Goal: Task Accomplishment & Management: Use online tool/utility

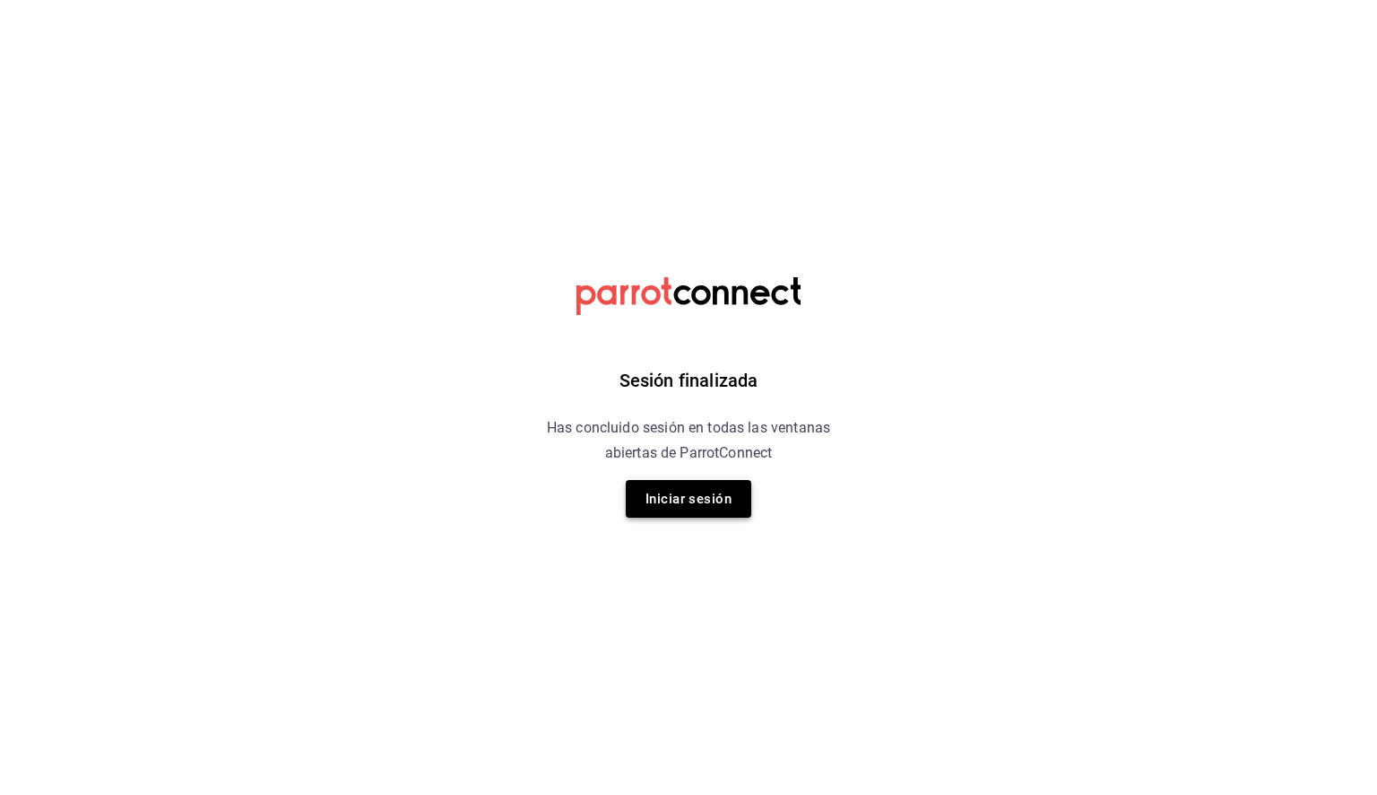
click at [728, 504] on button "Iniciar sesión" at bounding box center [689, 499] width 126 height 38
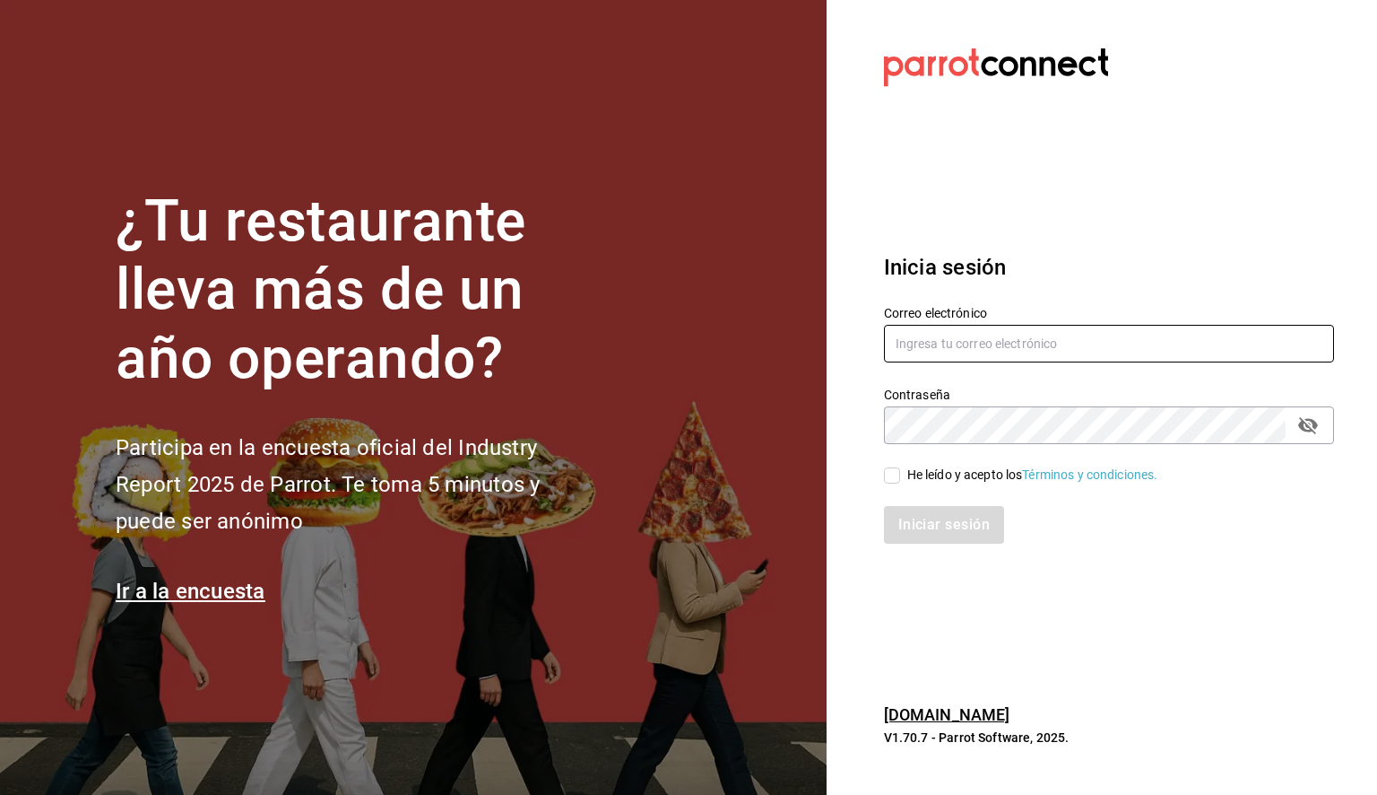
click at [925, 345] on input "text" at bounding box center [1109, 344] width 450 height 38
paste input "daniela.aguilera@grupocosteno.com"
type input "daniela.aguilera@grupocosteno.com"
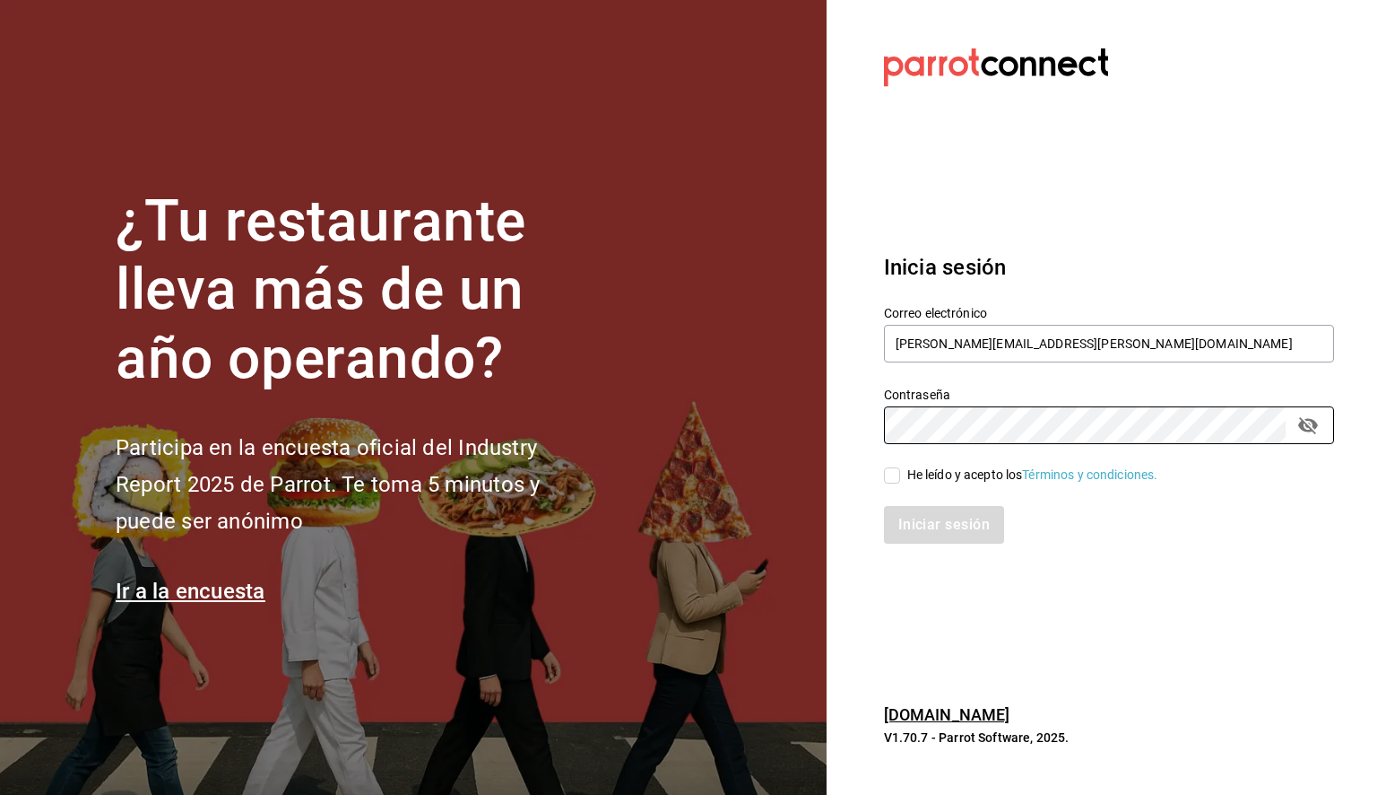
click at [886, 475] on input "He leído y acepto los Términos y condiciones." at bounding box center [892, 475] width 16 height 16
checkbox input "true"
click at [965, 533] on button "Iniciar sesión" at bounding box center [945, 525] width 122 height 38
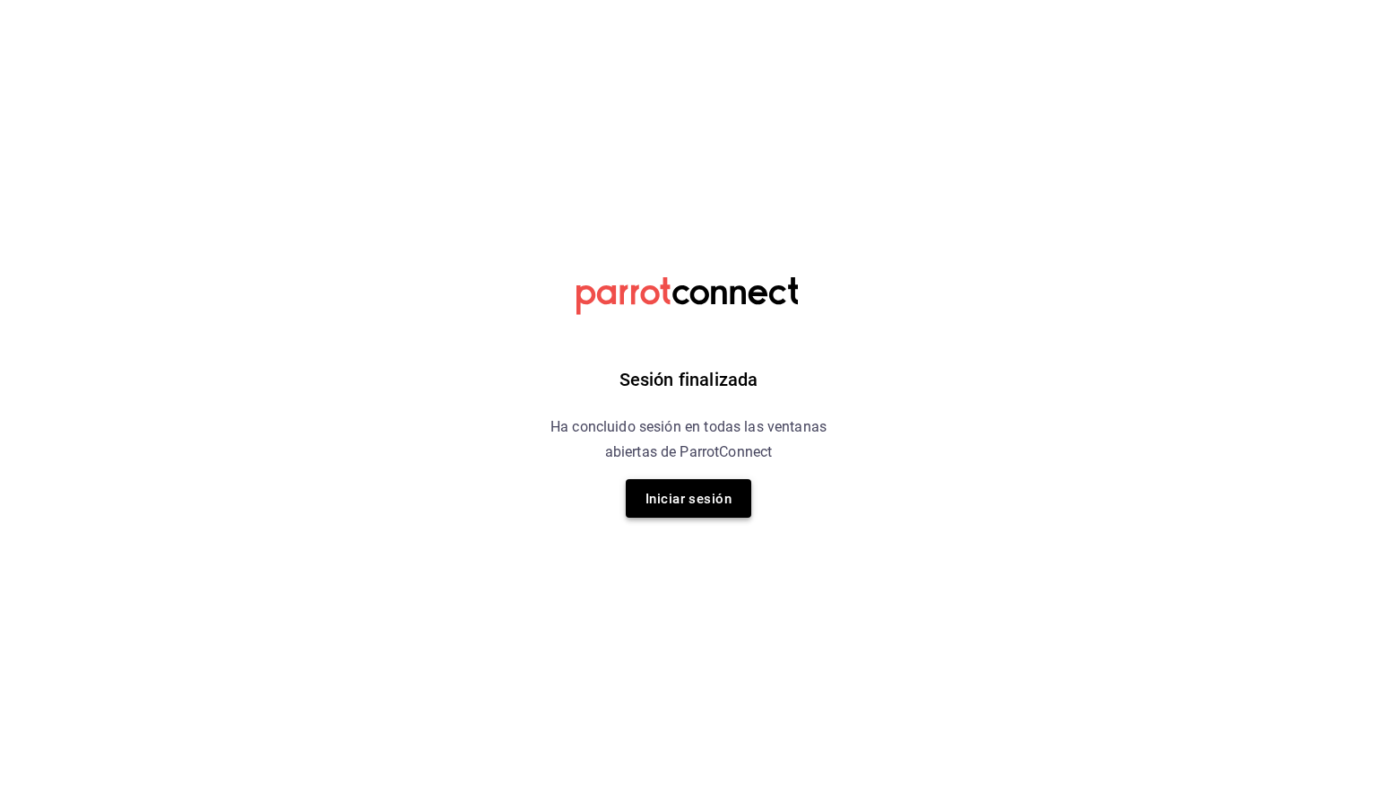
click at [697, 486] on font "Iniciar sesión" at bounding box center [689, 498] width 86 height 24
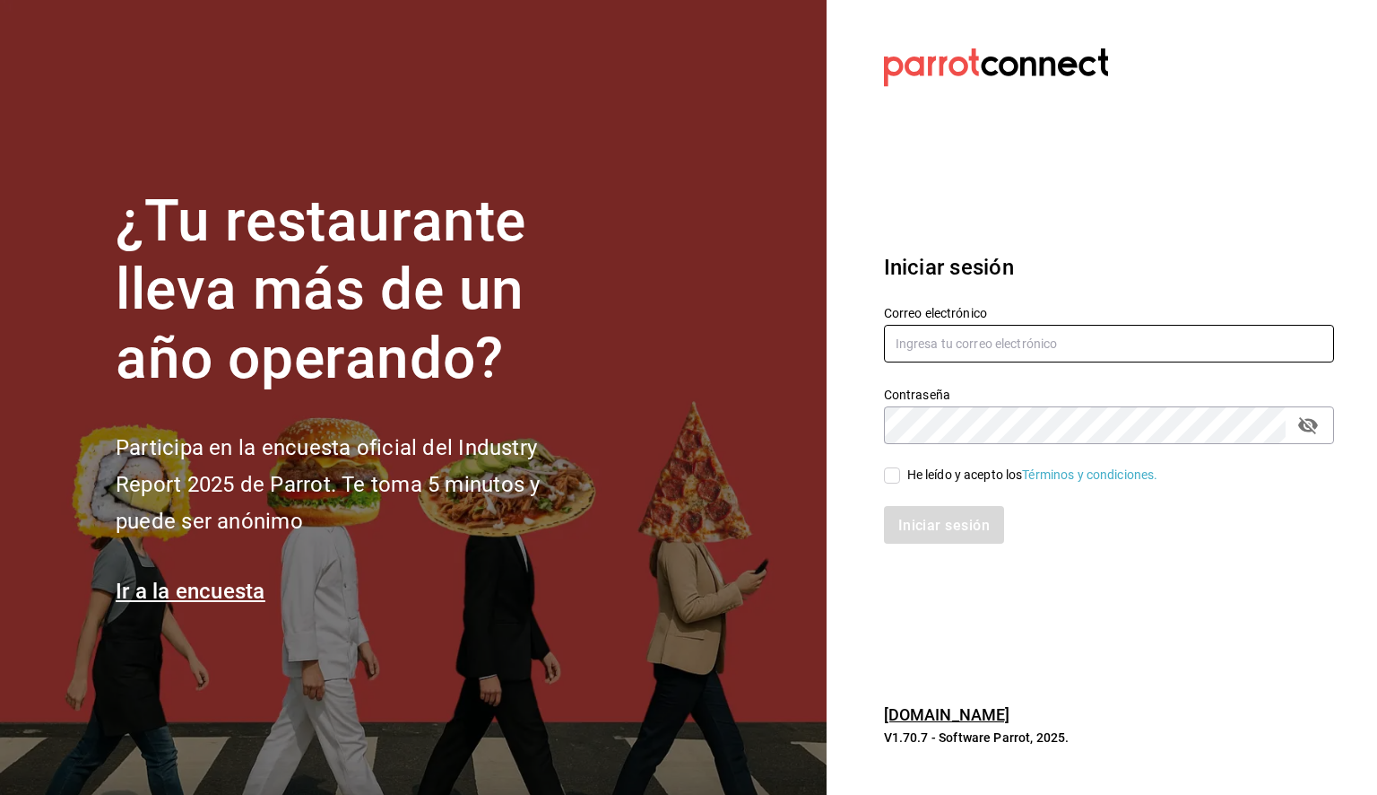
click at [962, 343] on input "text" at bounding box center [1109, 344] width 450 height 38
paste input "[PERSON_NAME][EMAIL_ADDRESS][PERSON_NAME][DOMAIN_NAME]"
type input "[PERSON_NAME][EMAIL_ADDRESS][PERSON_NAME][DOMAIN_NAME]"
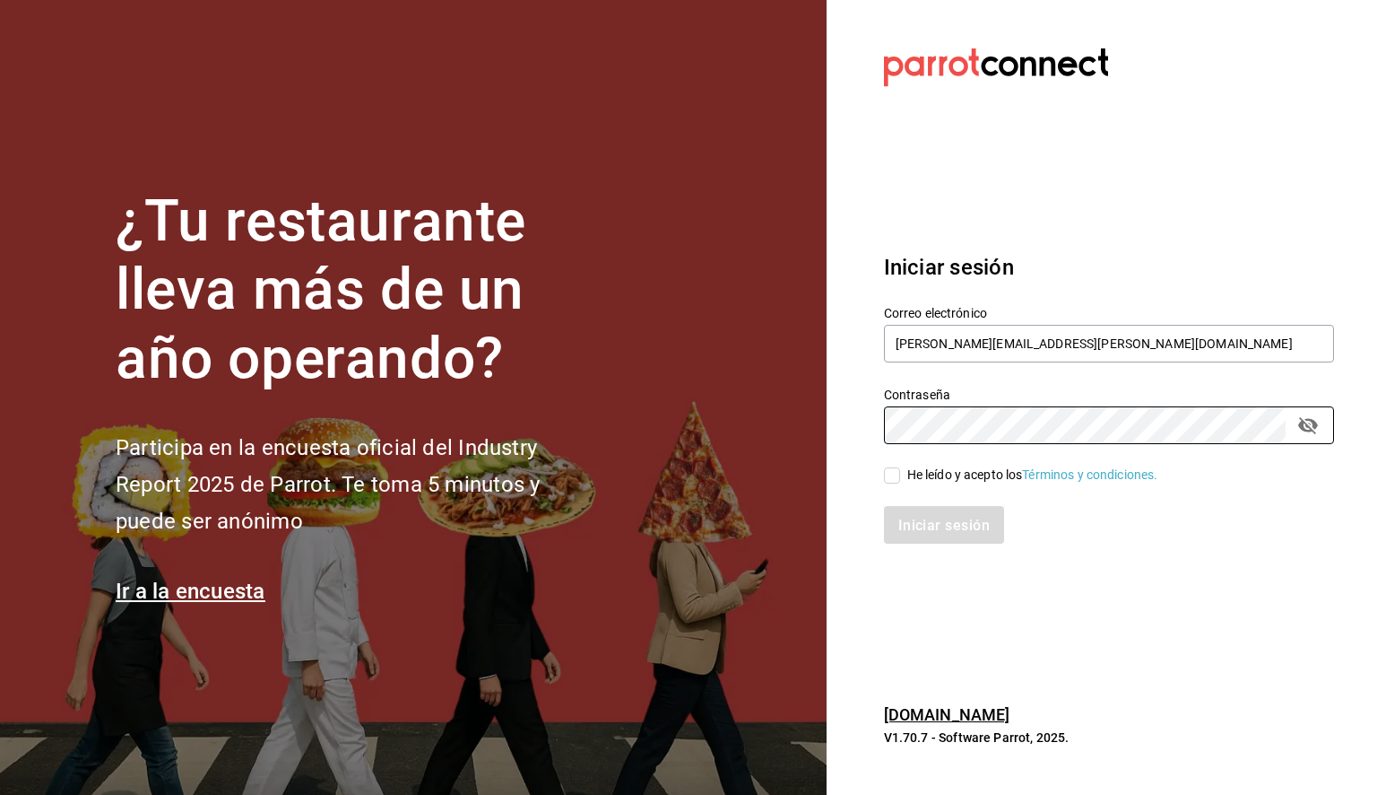
click at [887, 474] on input "He leído y acepto los Términos y condiciones." at bounding box center [892, 475] width 16 height 16
checkbox input "true"
click at [920, 514] on button "Iniciar sesión" at bounding box center [945, 525] width 122 height 38
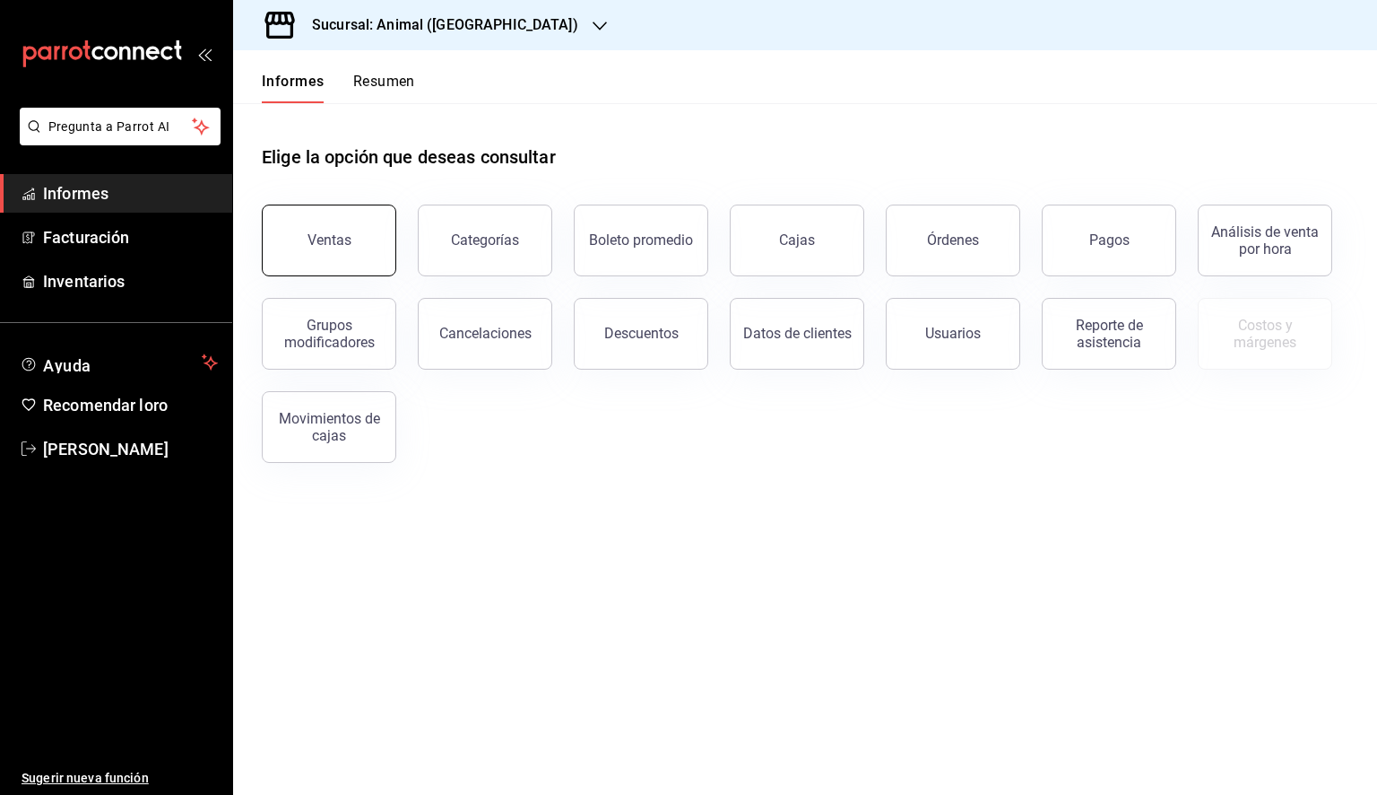
click at [352, 253] on button "Ventas" at bounding box center [329, 240] width 135 height 72
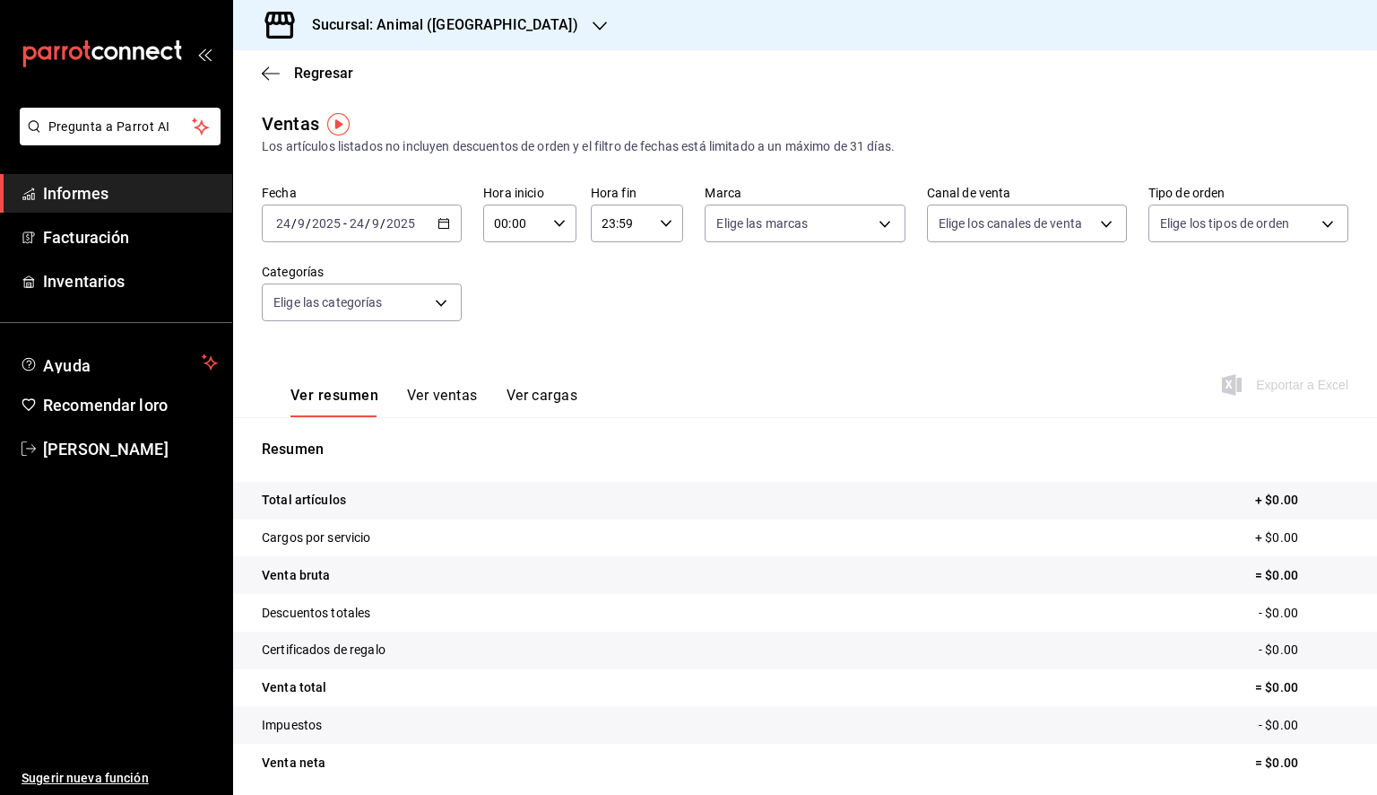
click at [442, 230] on div "2025-09-24 24 / 9 / 2025 - 2025-09-24 24 / 9 / 2025" at bounding box center [362, 223] width 200 height 38
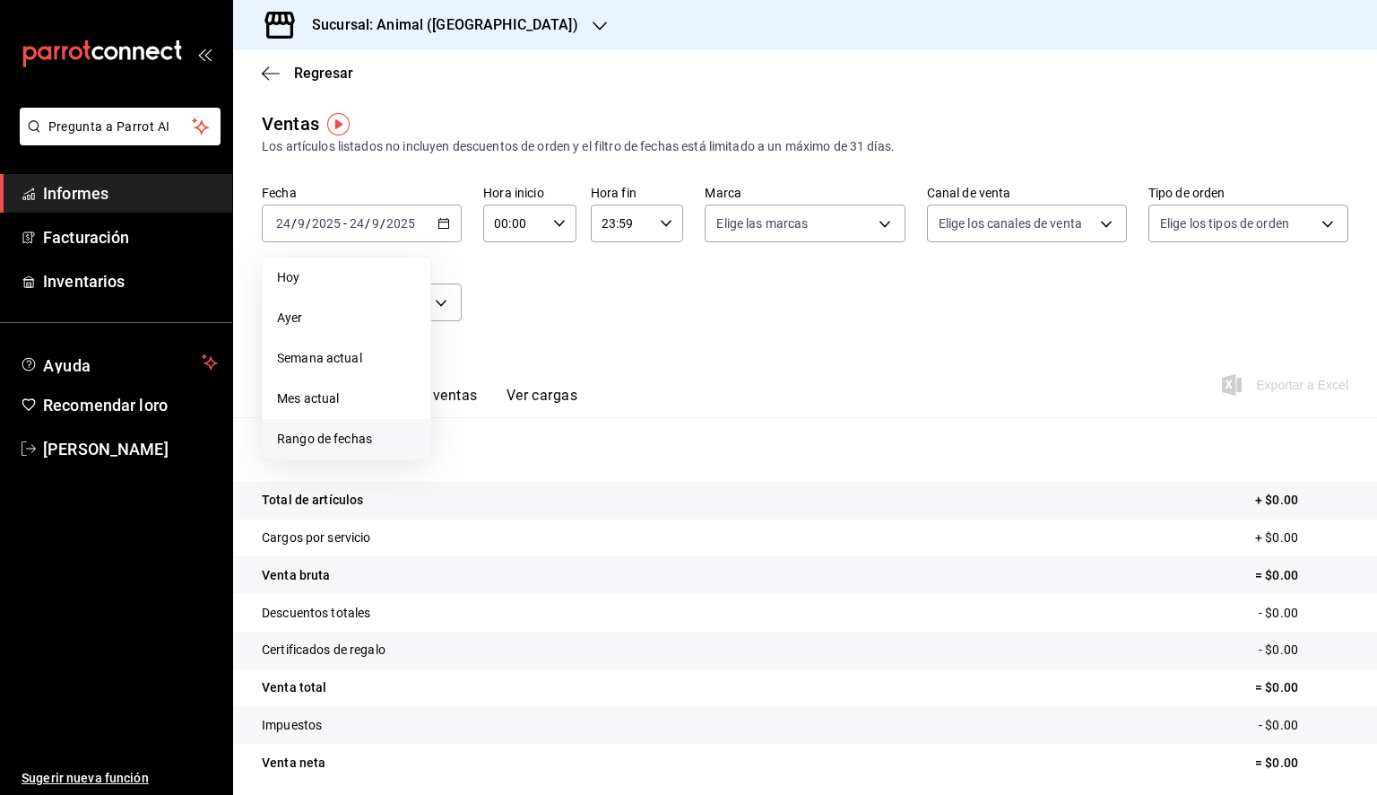
click at [360, 439] on font "Rango de fechas" at bounding box center [324, 438] width 95 height 14
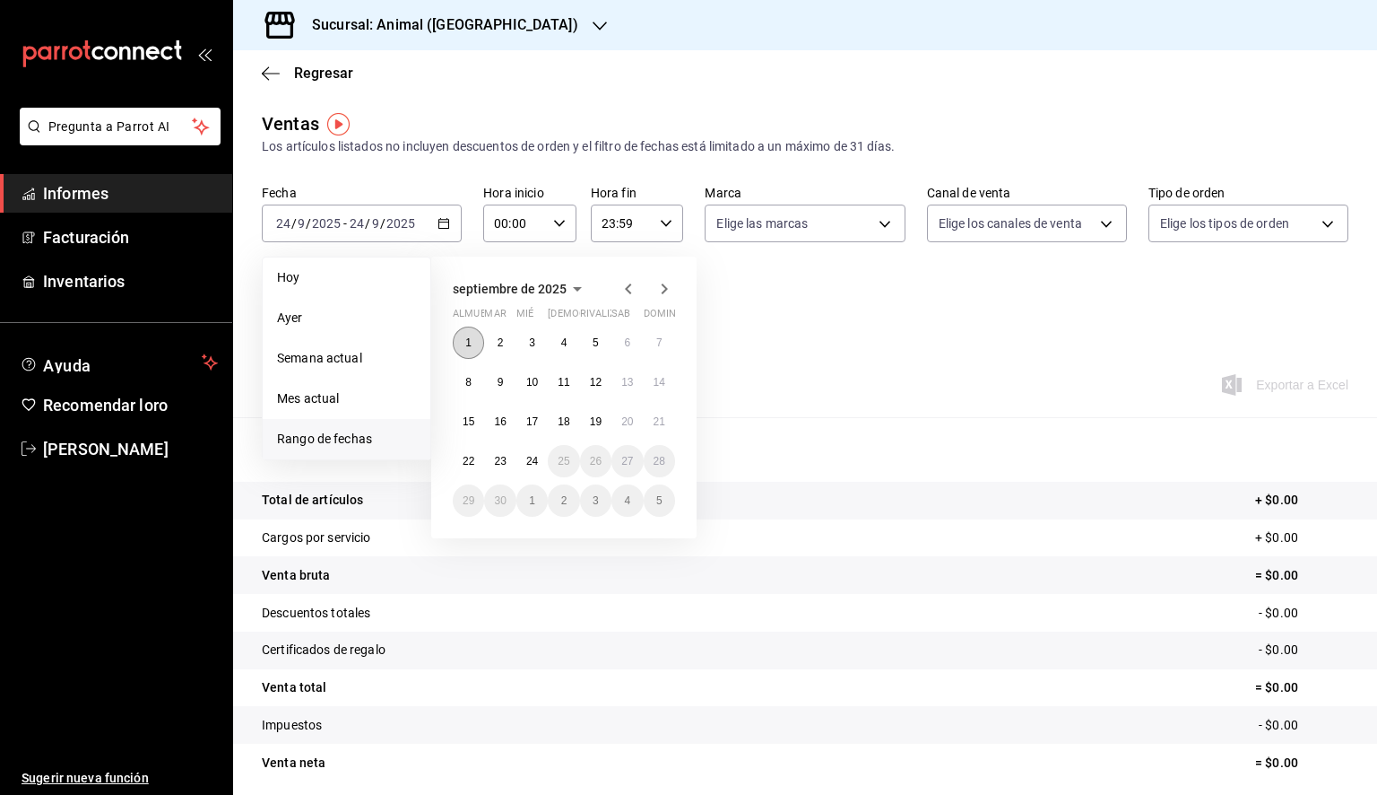
click at [463, 330] on button "1" at bounding box center [468, 342] width 31 height 32
click at [535, 465] on abbr "24" at bounding box center [532, 461] width 12 height 13
click at [468, 346] on font "1" at bounding box center [468, 342] width 6 height 13
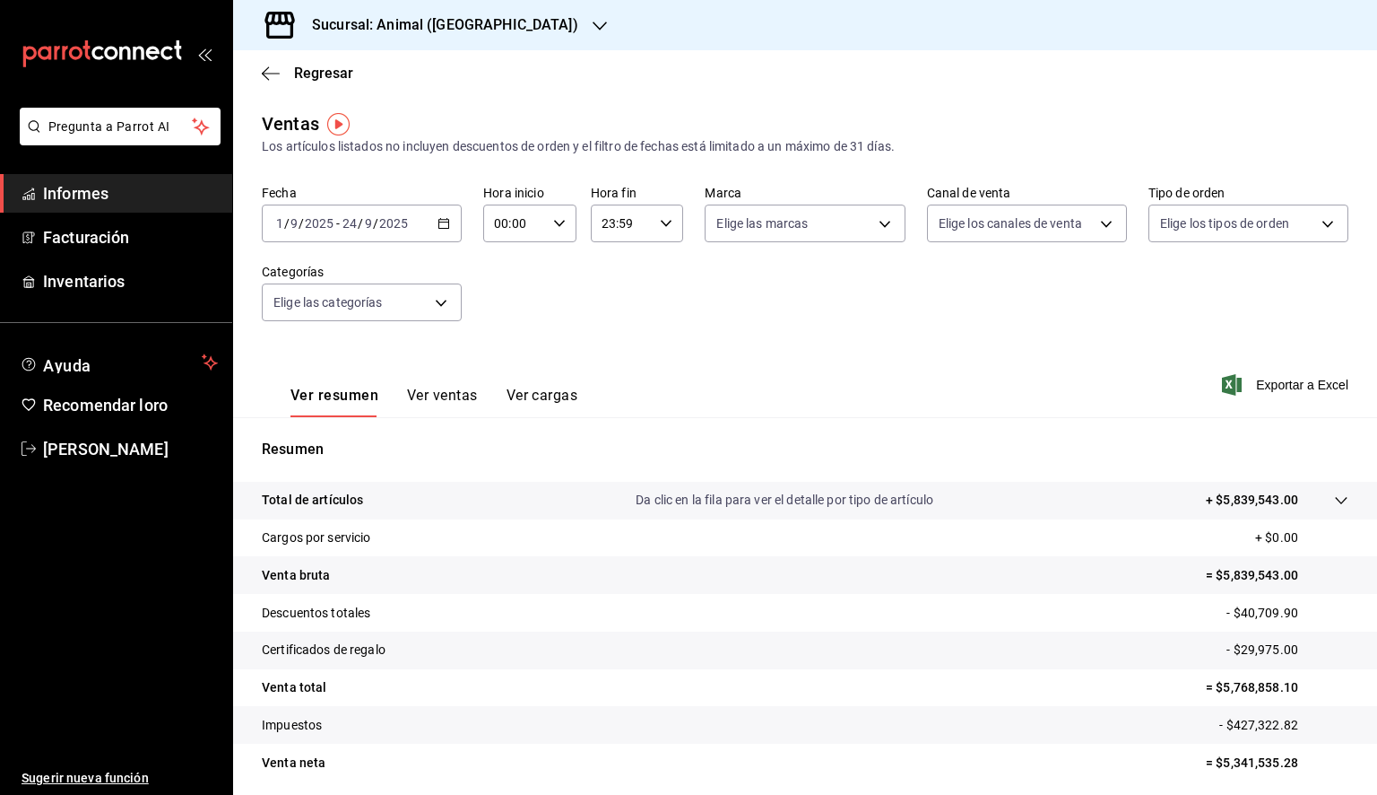
click at [517, 232] on input "00:00" at bounding box center [514, 223] width 63 height 36
click at [495, 310] on span "05" at bounding box center [503, 305] width 17 height 14
type input "05:00"
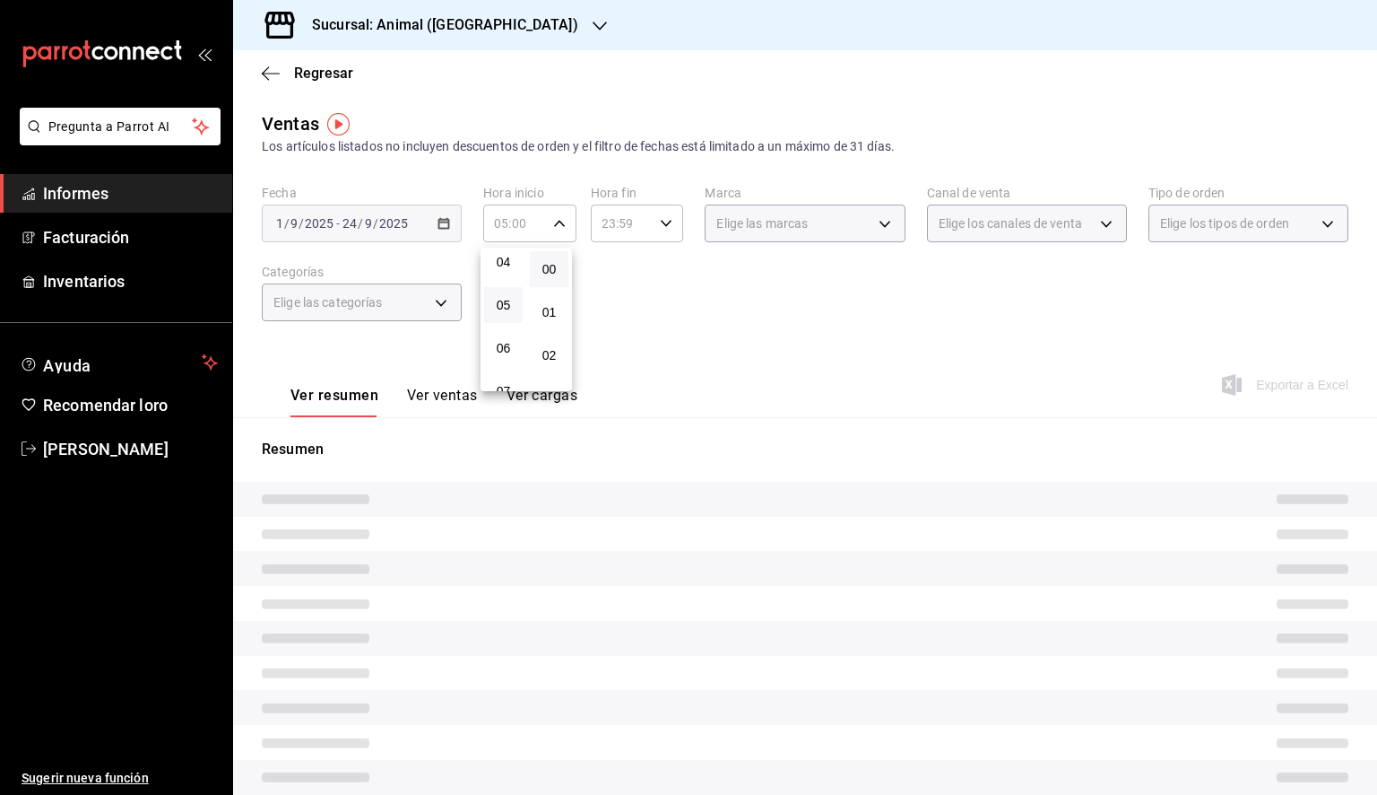
click at [631, 231] on div at bounding box center [688, 397] width 1377 height 795
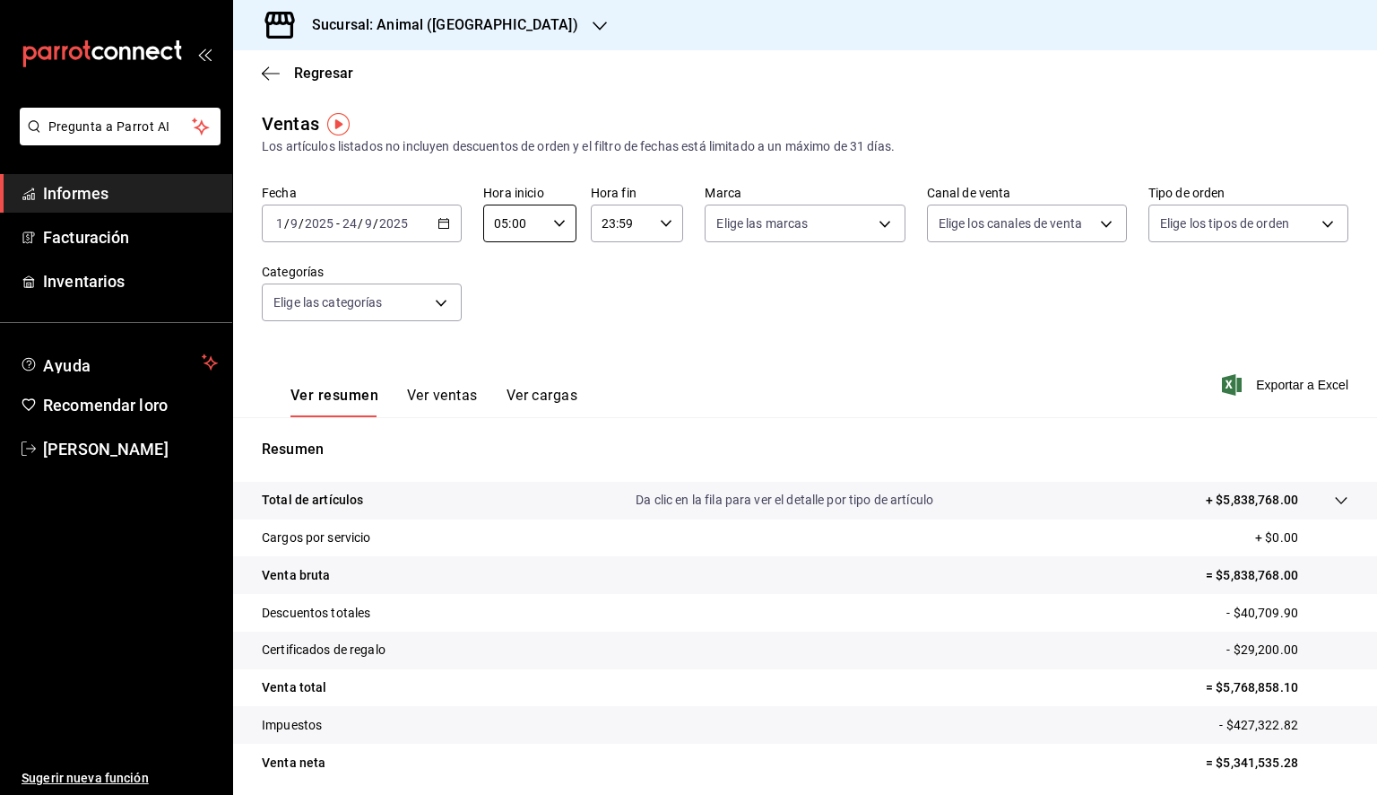
click at [631, 231] on input "23:59" at bounding box center [622, 223] width 63 height 36
click at [614, 302] on font "05" at bounding box center [610, 295] width 14 height 14
click at [650, 262] on font "00" at bounding box center [655, 269] width 14 height 14
type input "05:00"
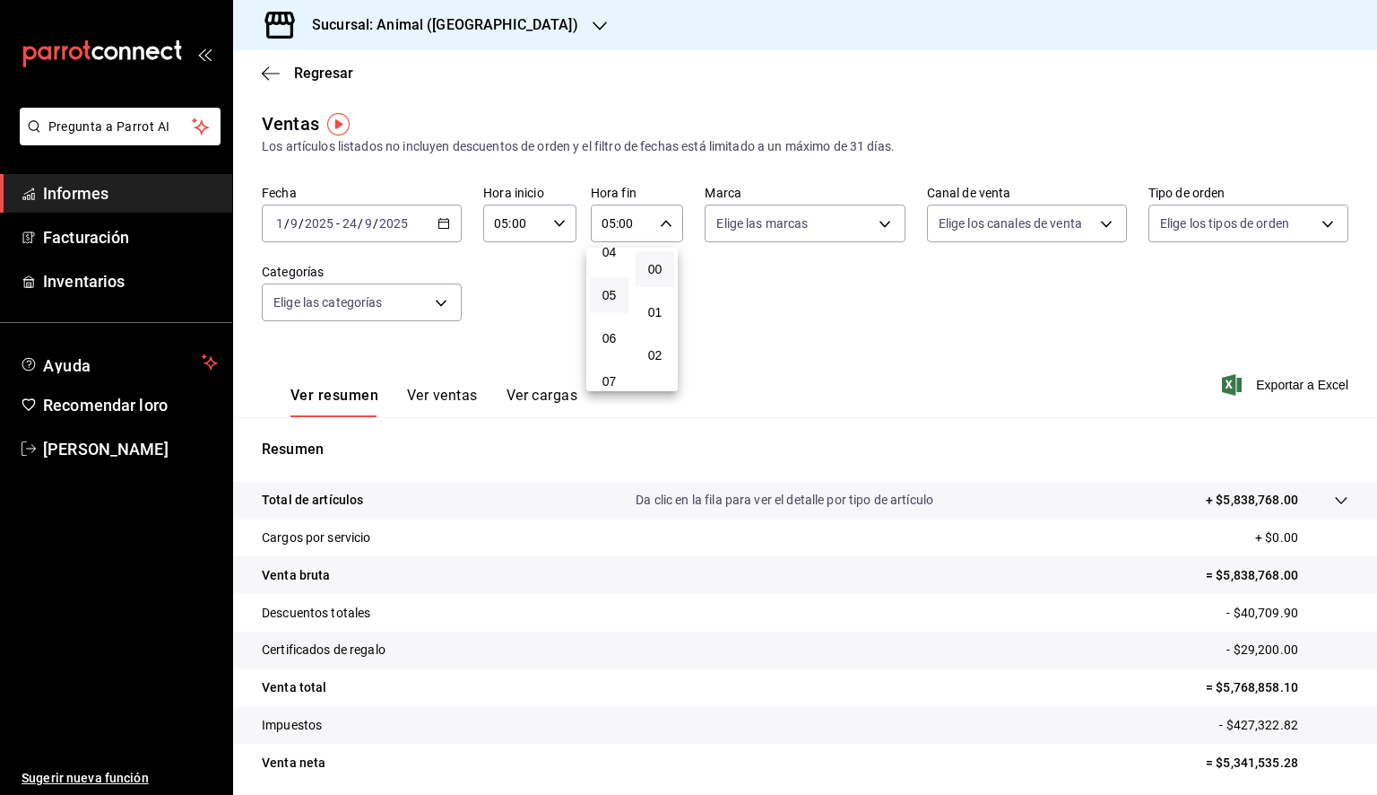
click at [826, 230] on div at bounding box center [688, 397] width 1377 height 795
click at [822, 230] on body "Pregunta a Parrot AI Informes Facturación Inventarios Ayuda Recomendar loro Dan…" at bounding box center [688, 397] width 1377 height 795
click at [803, 277] on div "Ver todas" at bounding box center [757, 291] width 92 height 39
type input "98bba0fd-3ba1-42e0-bfa8-4188b5c89202"
checkbox input "true"
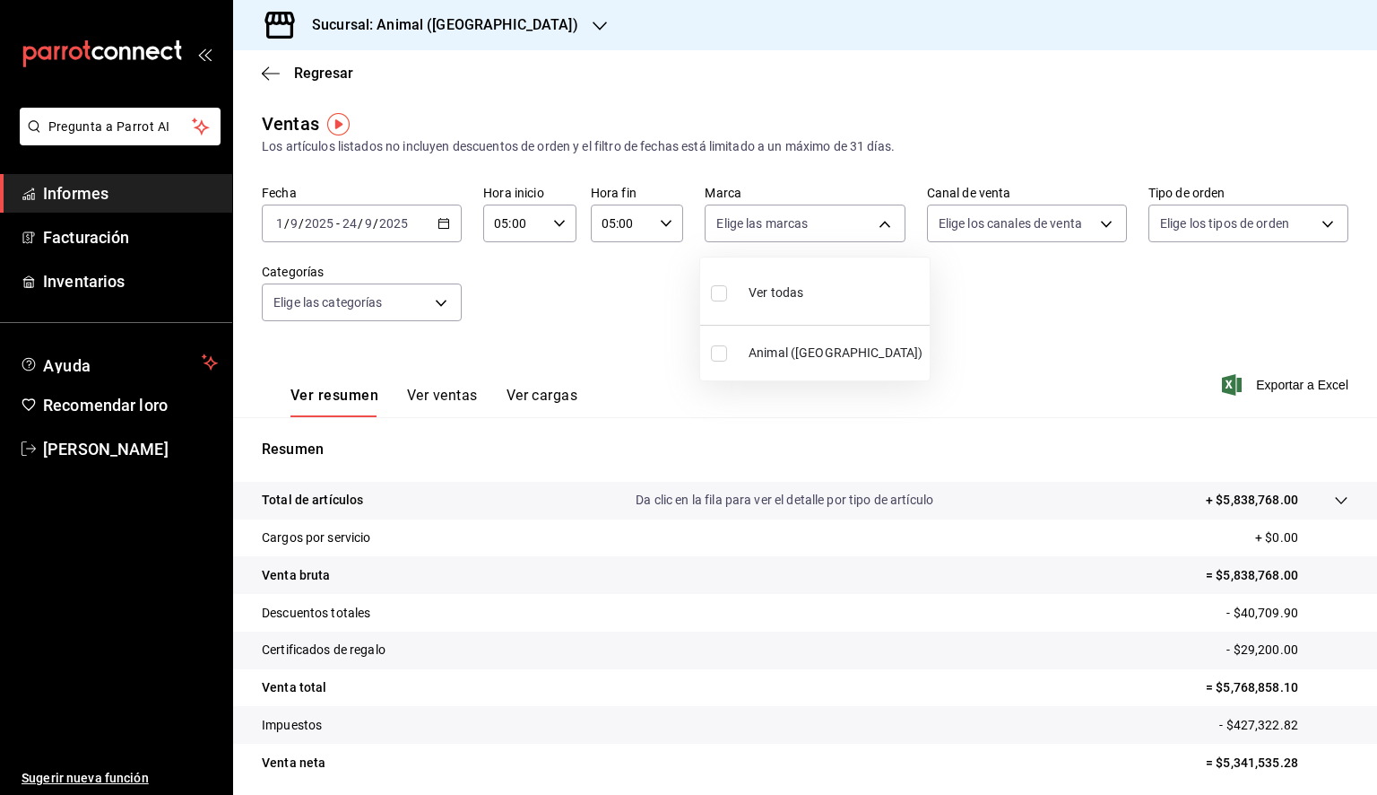
checkbox input "true"
click at [1026, 278] on div at bounding box center [688, 397] width 1377 height 795
click at [1267, 389] on font "Exportar a Excel" at bounding box center [1302, 385] width 92 height 14
click at [1299, 421] on div "Resumen Total de artículos Da clic en la fila para ver el detalle por tipo de a…" at bounding box center [805, 610] width 1144 height 386
click at [274, 70] on icon "button" at bounding box center [271, 73] width 18 height 16
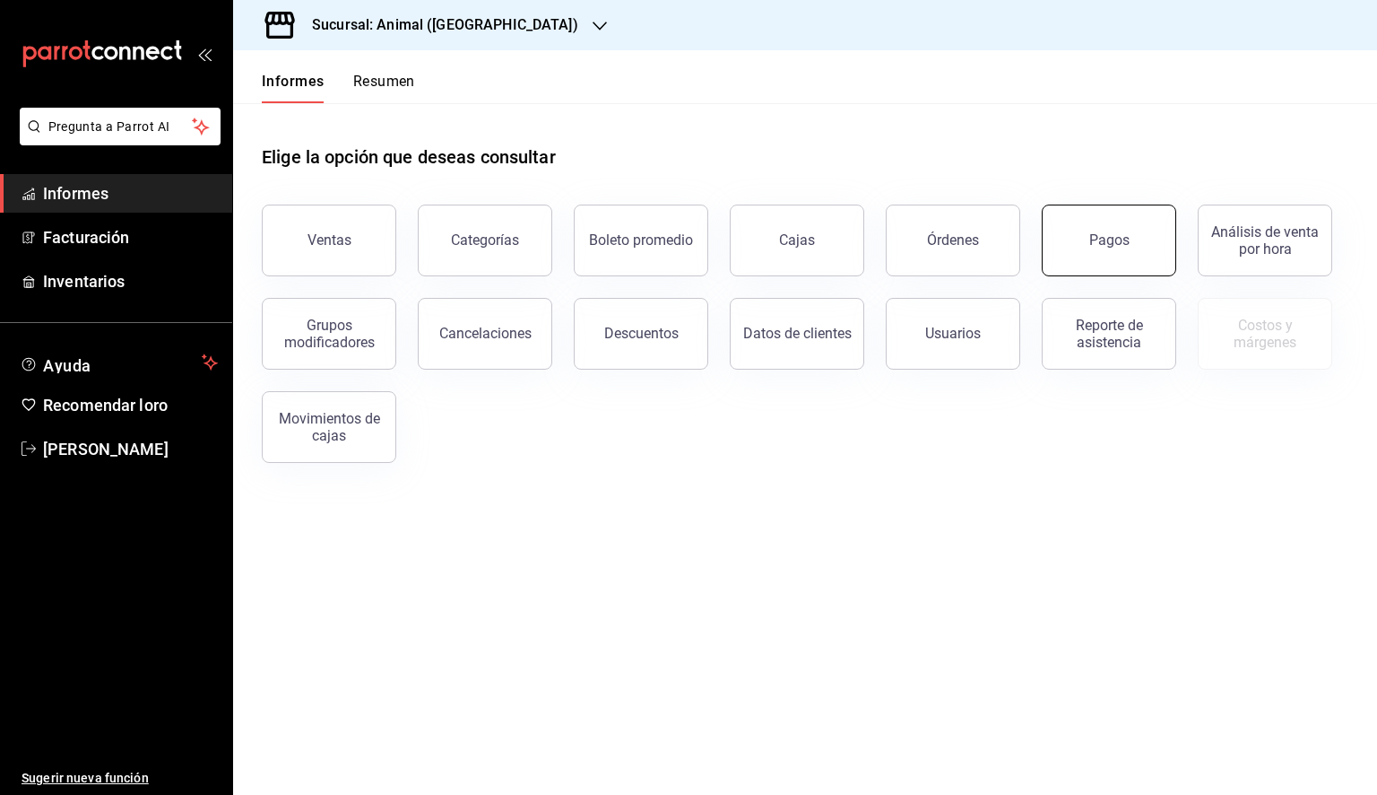
click at [1115, 246] on font "Pagos" at bounding box center [1110, 239] width 40 height 17
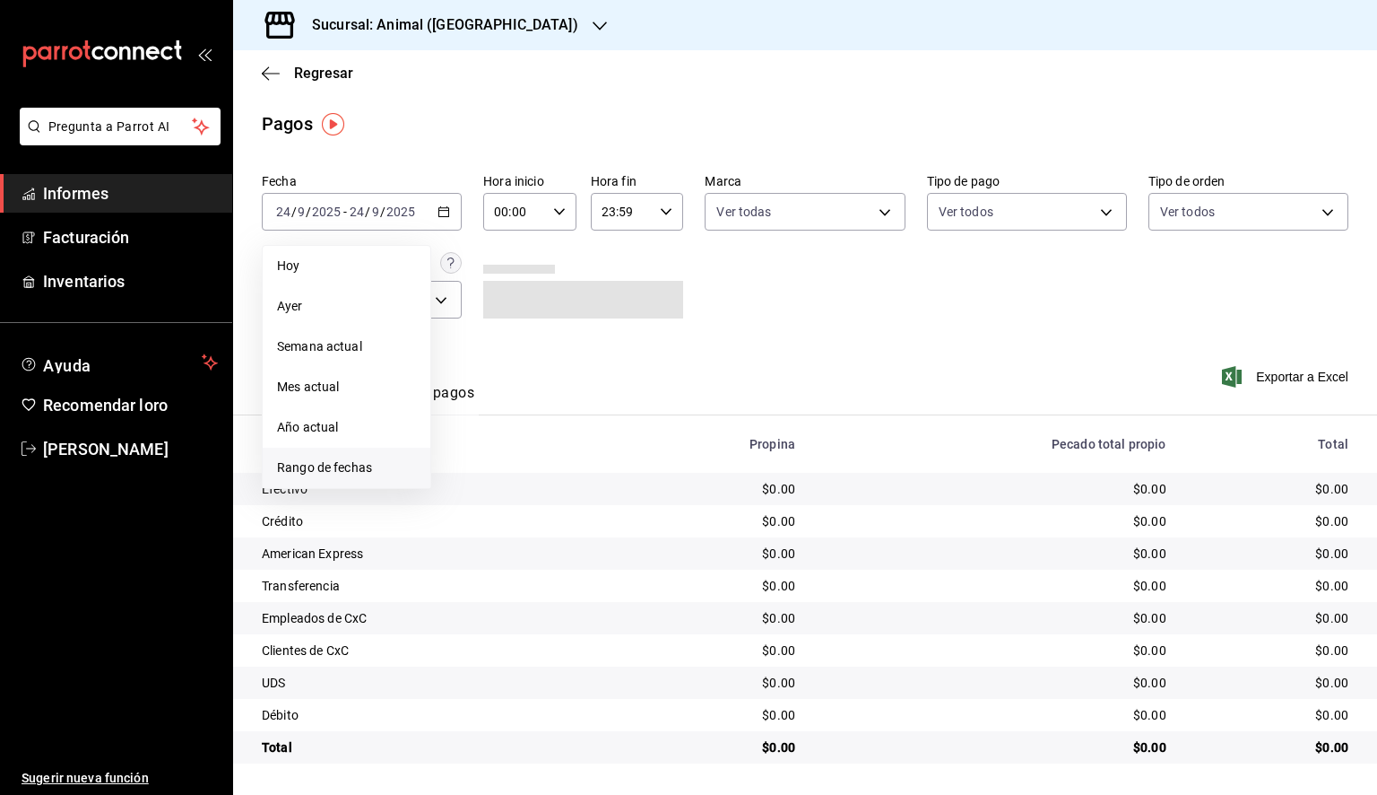
click at [340, 472] on font "Rango de fechas" at bounding box center [324, 467] width 95 height 14
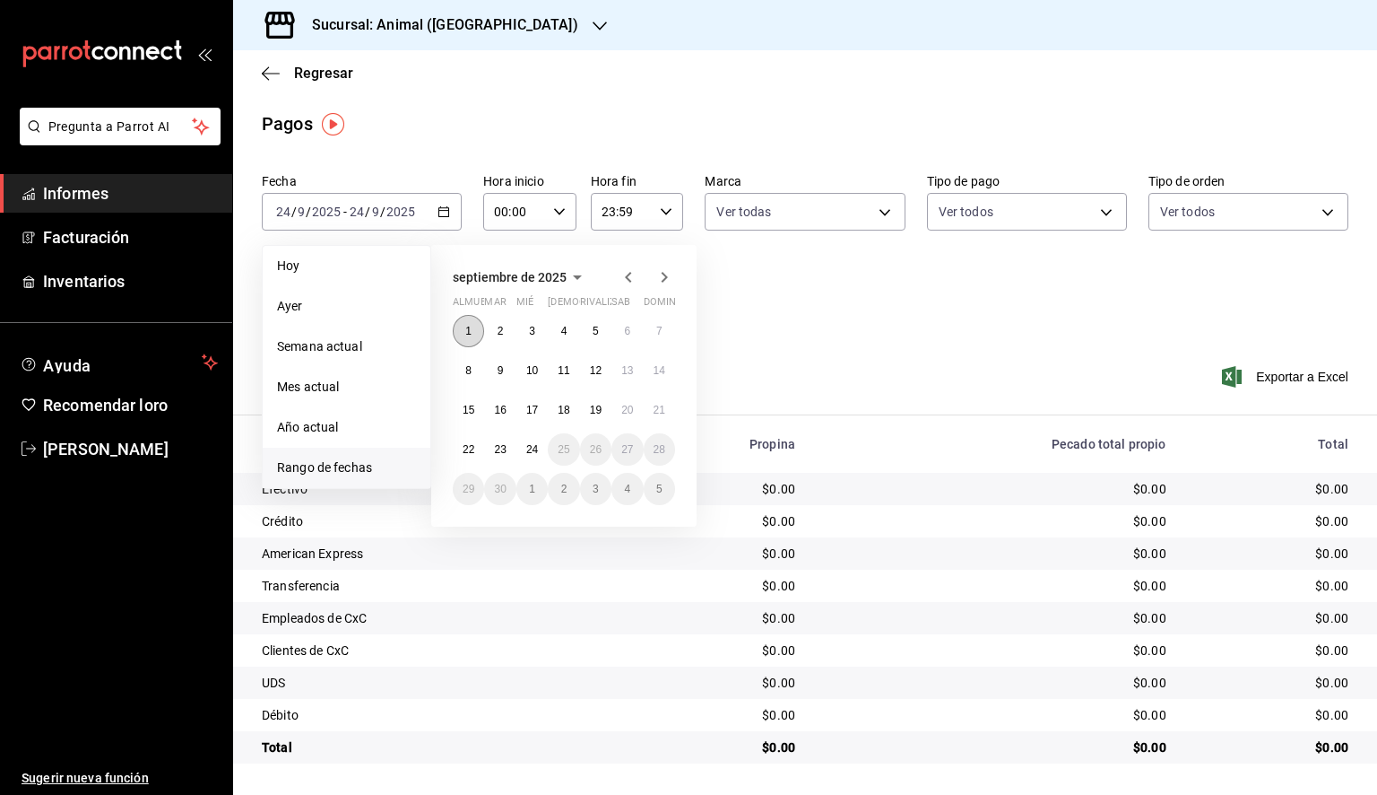
click at [462, 323] on button "1" at bounding box center [468, 331] width 31 height 32
click at [534, 447] on font "24" at bounding box center [532, 449] width 12 height 13
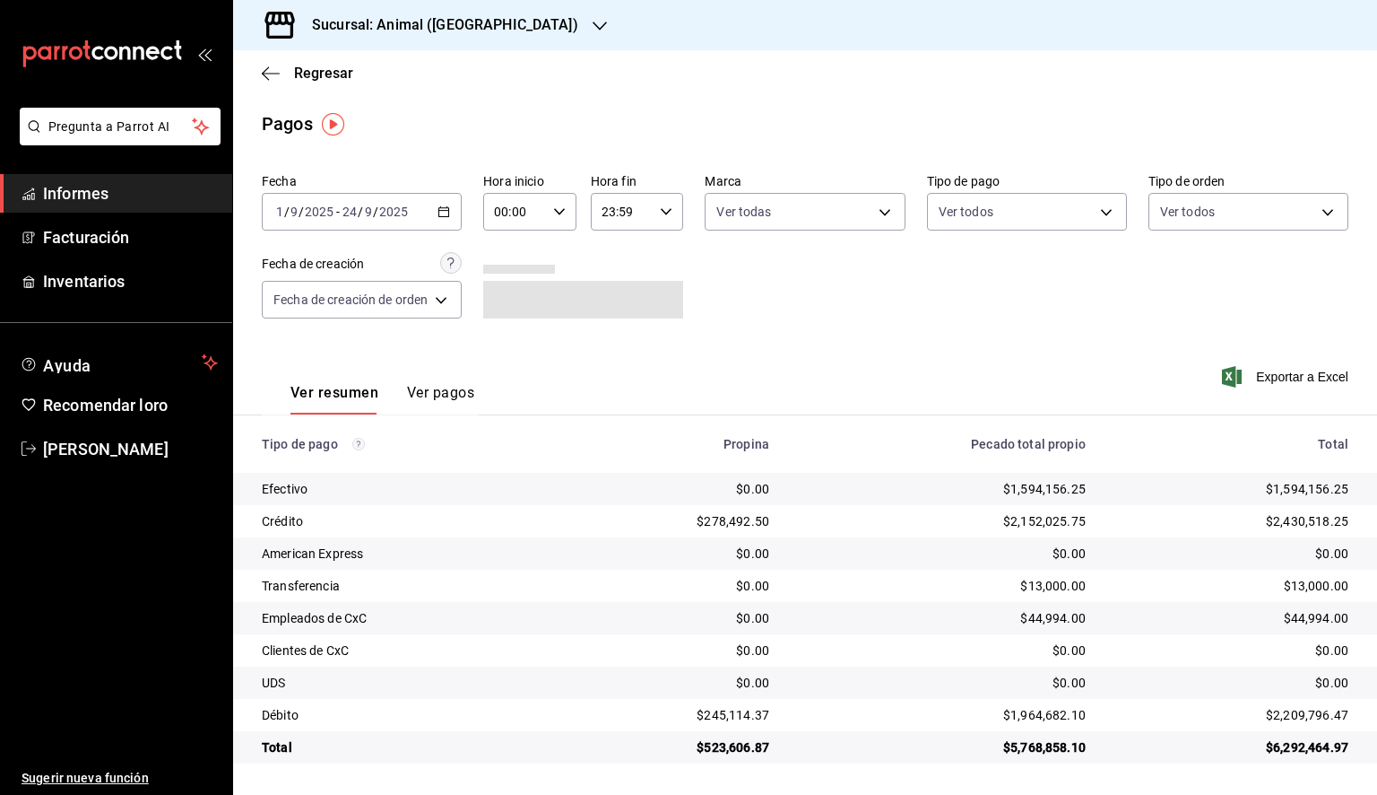
click at [563, 210] on \(Stroke\) "button" at bounding box center [559, 211] width 11 height 6
drag, startPoint x: 517, startPoint y: 296, endPoint x: 563, endPoint y: 310, distance: 47.9
click at [517, 295] on button "05" at bounding box center [507, 293] width 39 height 36
type input "05:00"
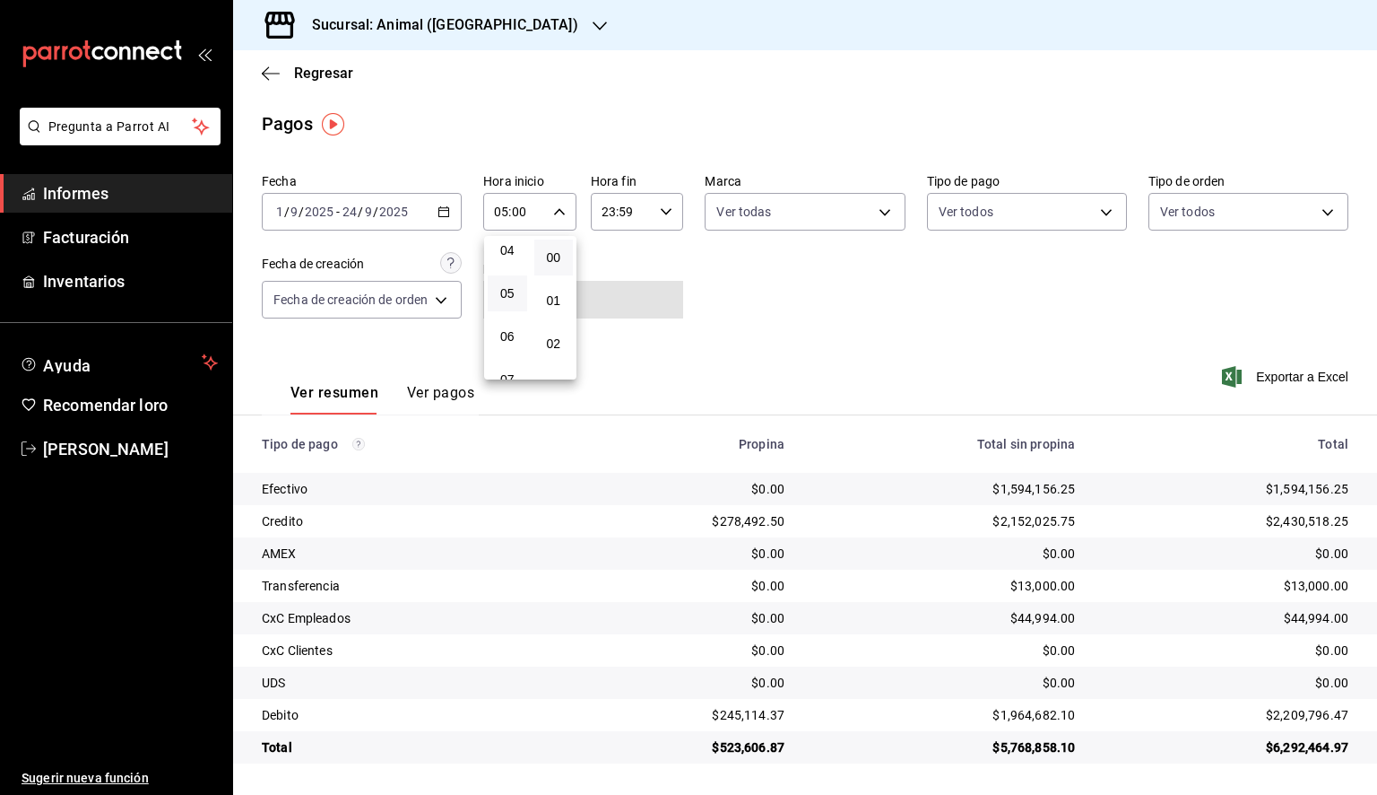
click at [666, 217] on div at bounding box center [688, 397] width 1377 height 795
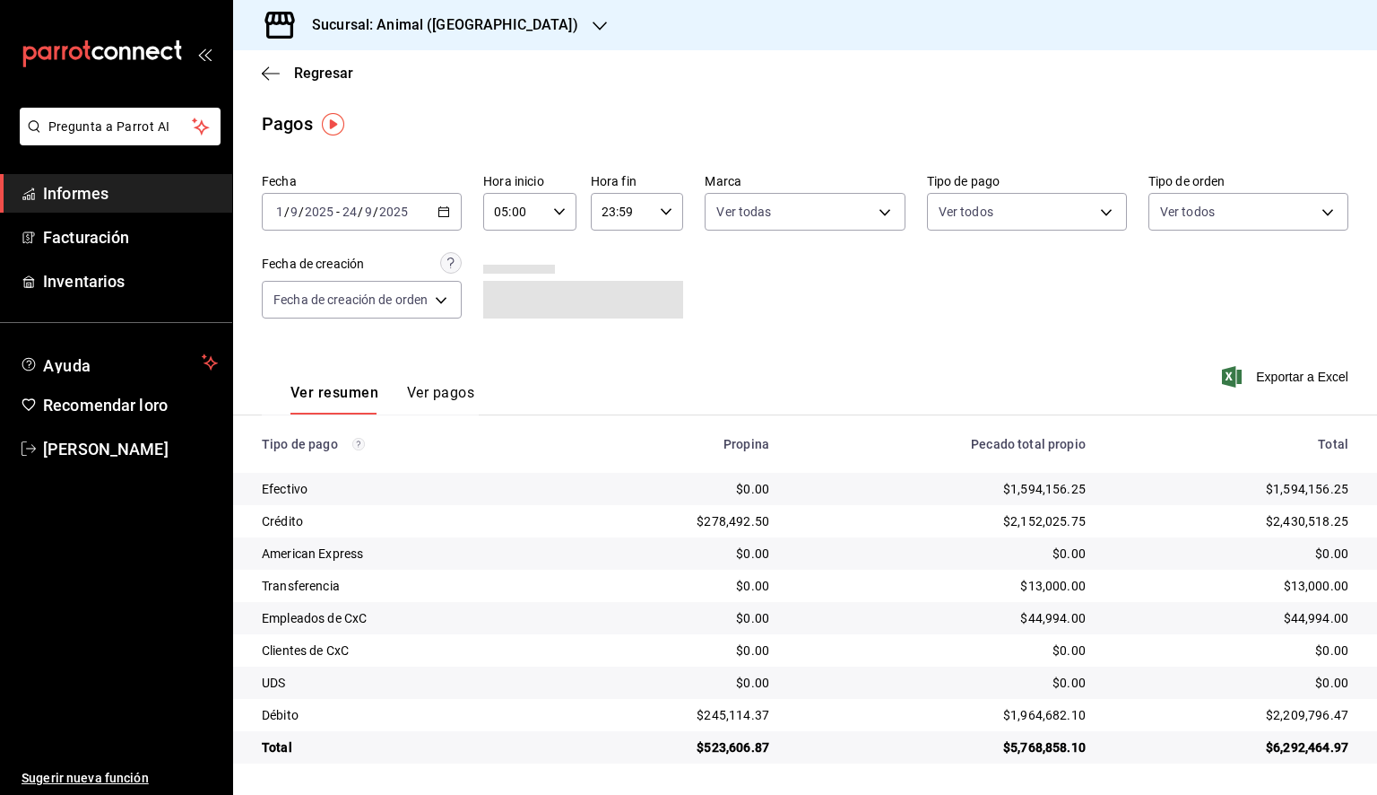
click at [651, 222] on input "23:59" at bounding box center [622, 212] width 63 height 36
click at [618, 291] on font "05" at bounding box center [615, 283] width 14 height 14
click at [667, 253] on font "00" at bounding box center [661, 257] width 14 height 14
type input "05:00"
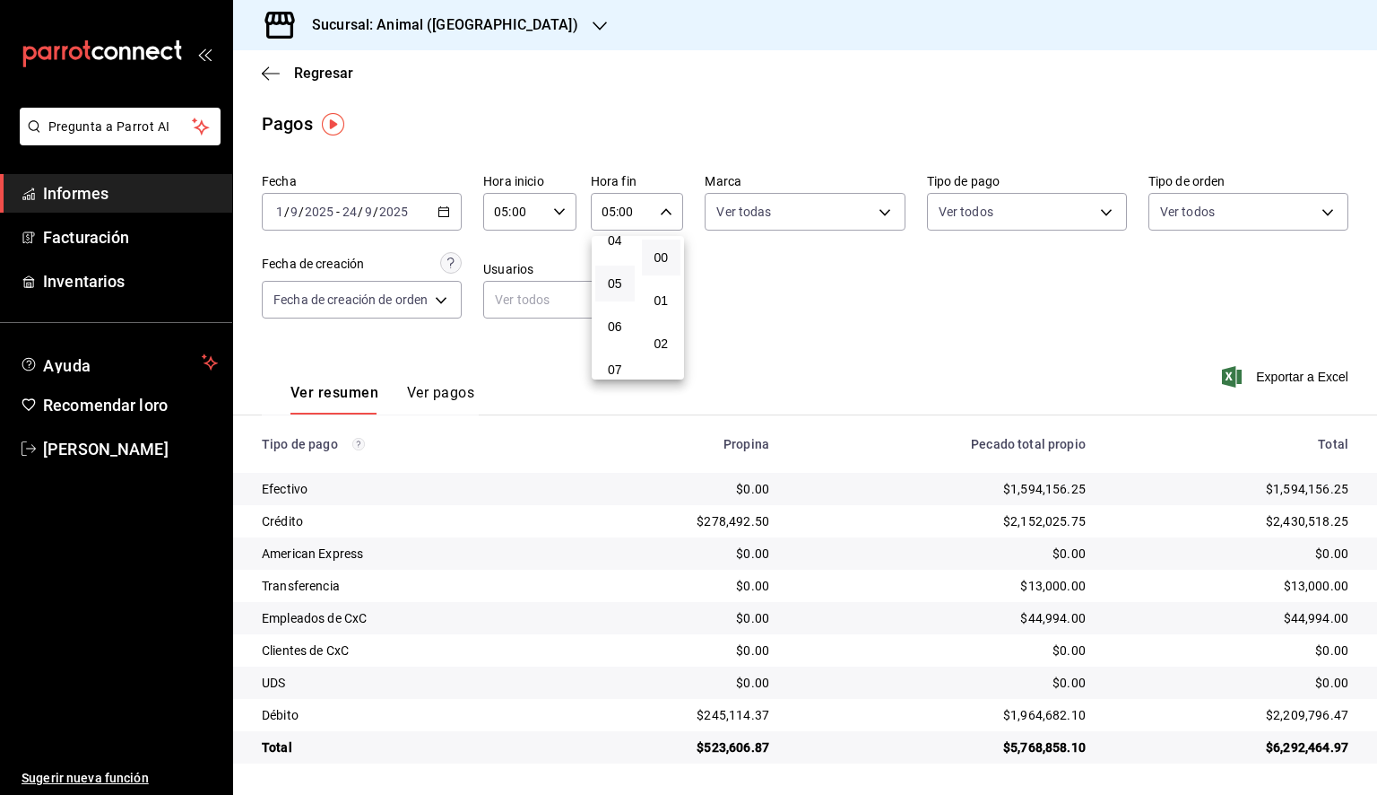
click at [864, 260] on div at bounding box center [688, 397] width 1377 height 795
click at [821, 209] on body "Pregunta a Parrot AI Informes Facturación Inventarios Ayuda Recomendar loro Dan…" at bounding box center [688, 397] width 1377 height 795
click at [803, 289] on span "Ver todas" at bounding box center [782, 281] width 55 height 19
type input "98bba0fd-3ba1-42e0-bfa8-4188b5c89202"
checkbox input "true"
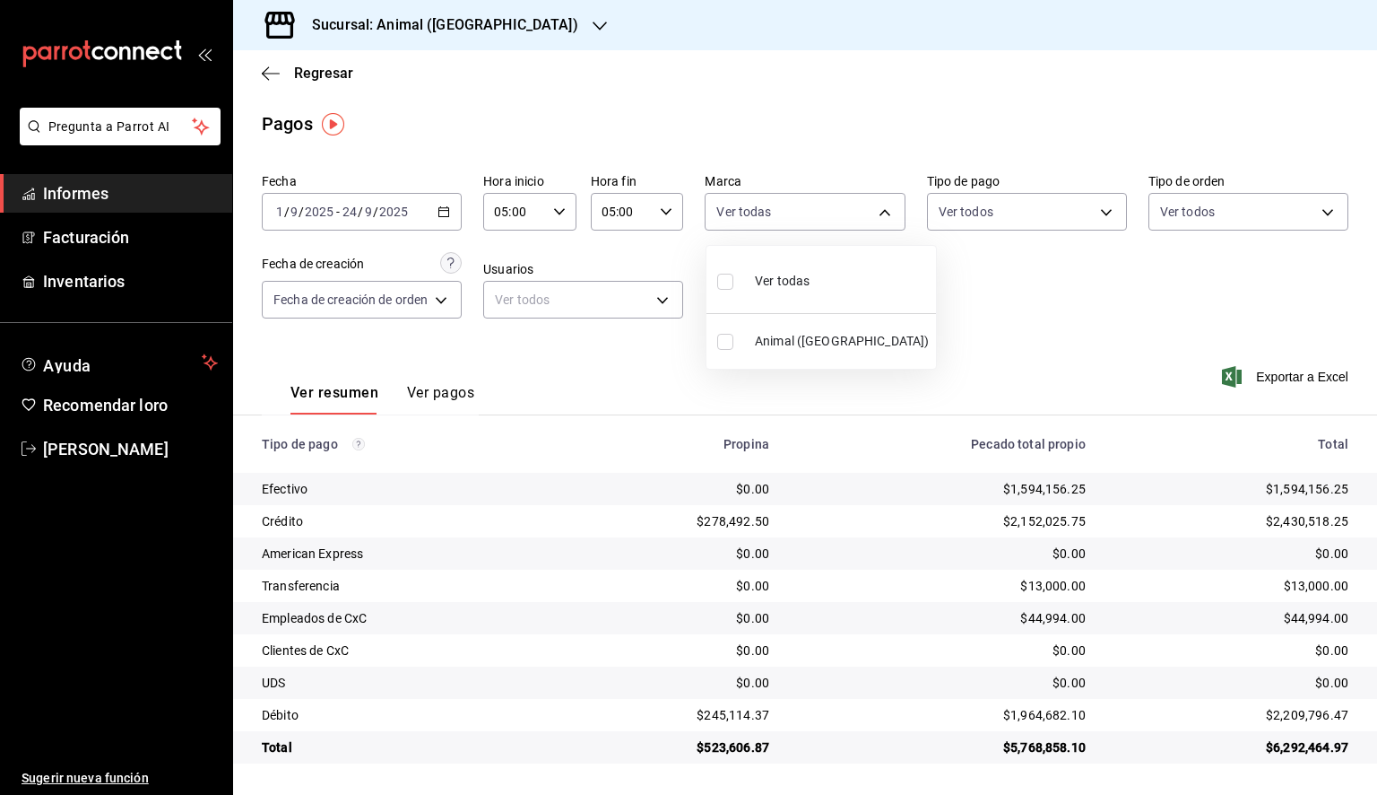
checkbox input "true"
click at [1062, 296] on div at bounding box center [688, 397] width 1377 height 795
click at [1295, 379] on font "Exportar a Excel" at bounding box center [1302, 376] width 92 height 14
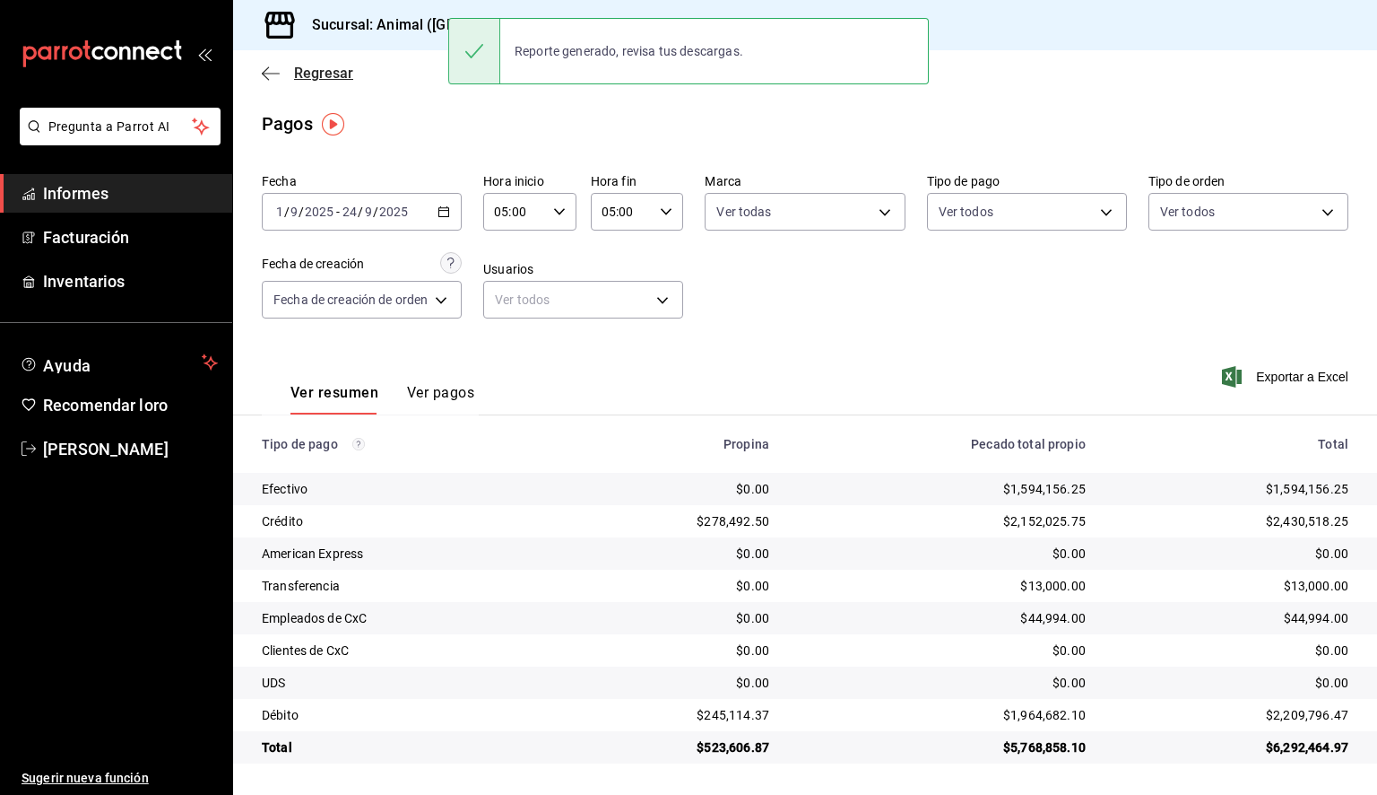
click at [265, 72] on icon "button" at bounding box center [271, 73] width 18 height 16
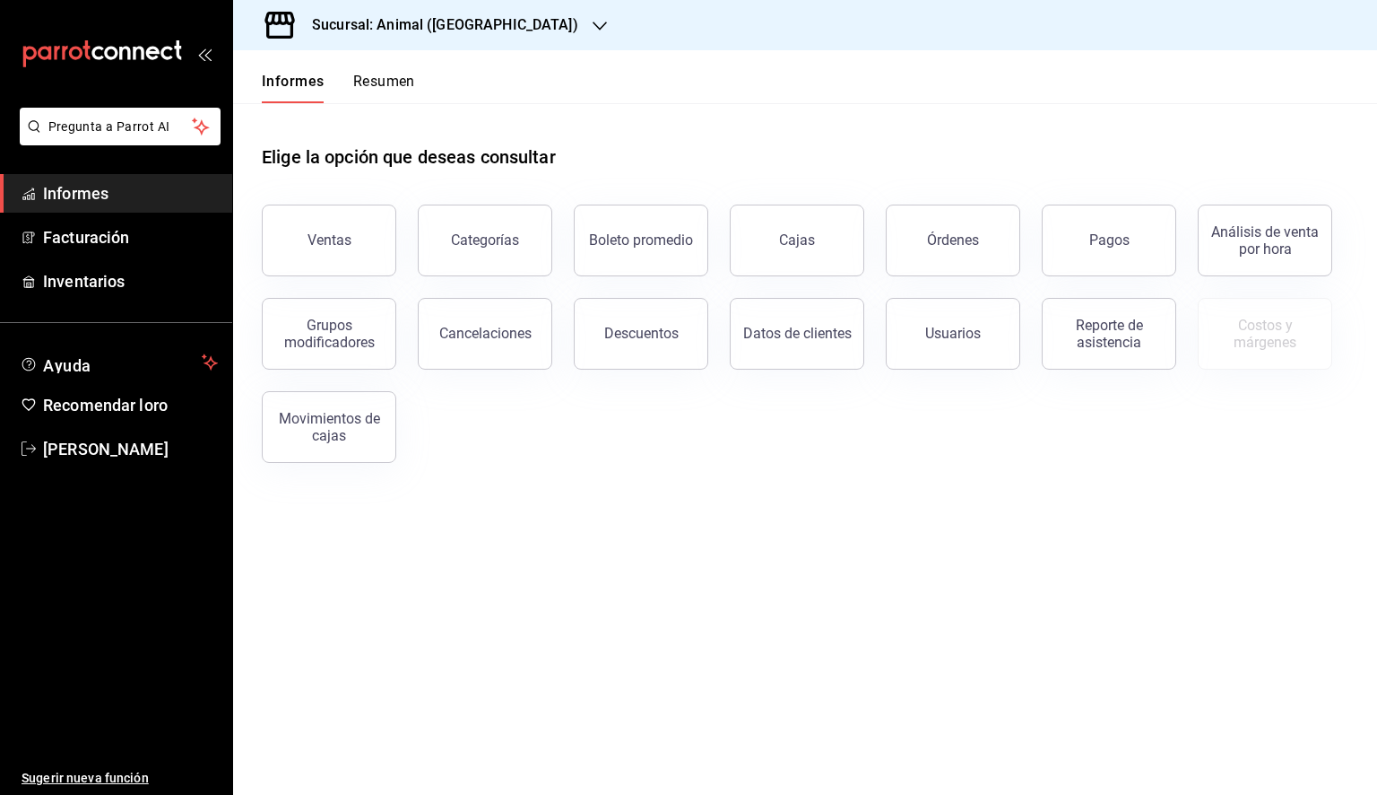
click at [474, 21] on font "Sucursal: Animal (Tijuana)" at bounding box center [445, 24] width 266 height 17
click at [337, 117] on font "Mochomos (Tijuana)" at bounding box center [306, 117] width 117 height 14
click at [369, 229] on button "Ventas" at bounding box center [329, 240] width 135 height 72
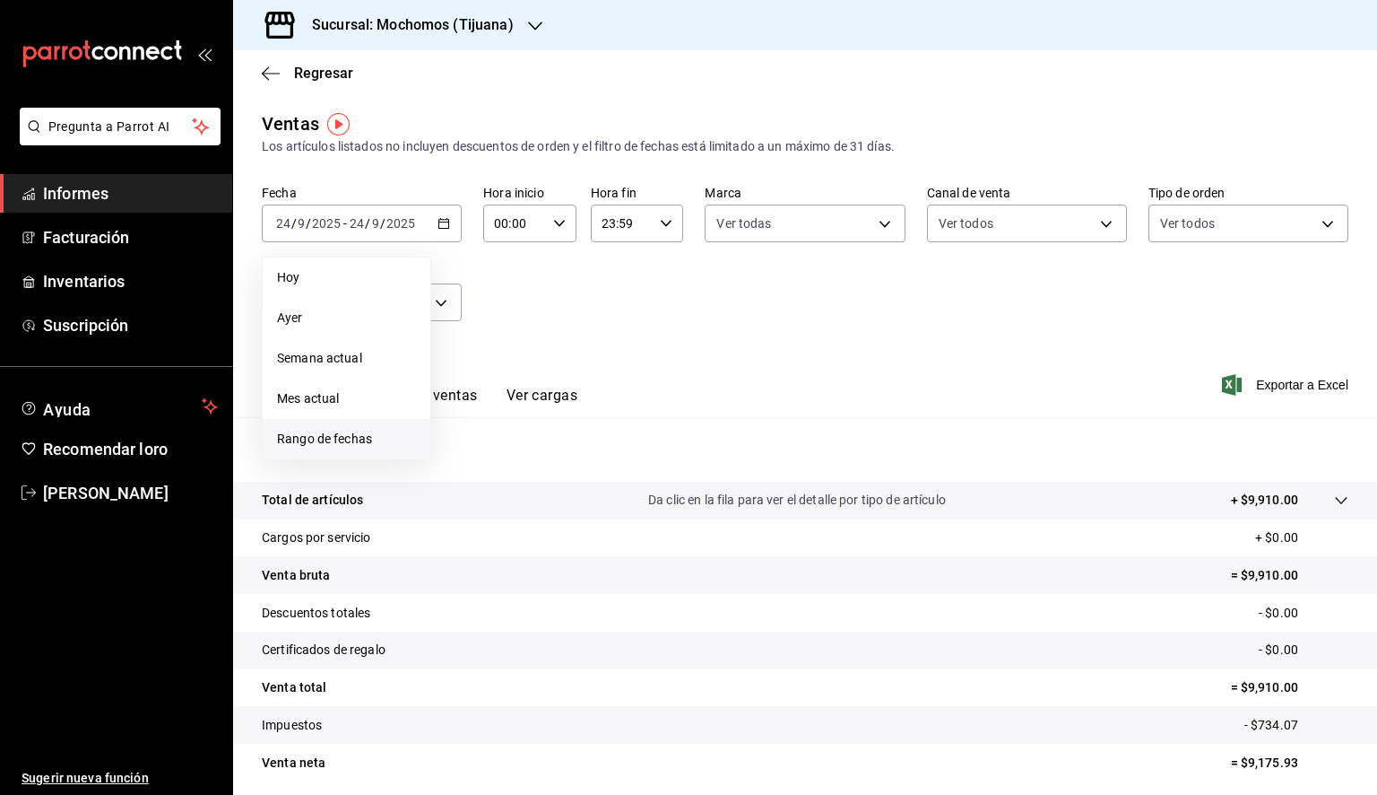
click at [352, 439] on font "Rango de fechas" at bounding box center [324, 438] width 95 height 14
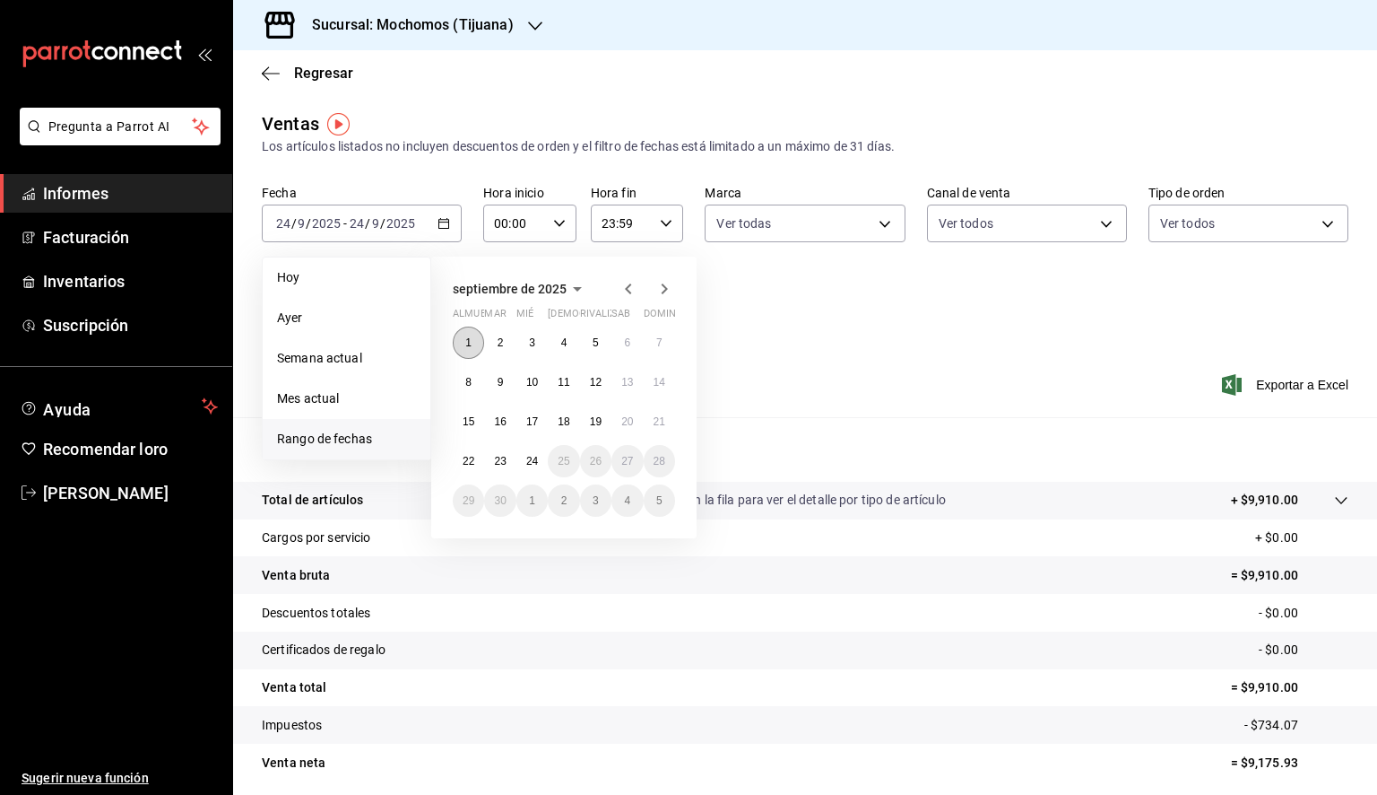
click at [470, 339] on font "1" at bounding box center [468, 342] width 6 height 13
click at [527, 458] on font "24" at bounding box center [532, 461] width 12 height 13
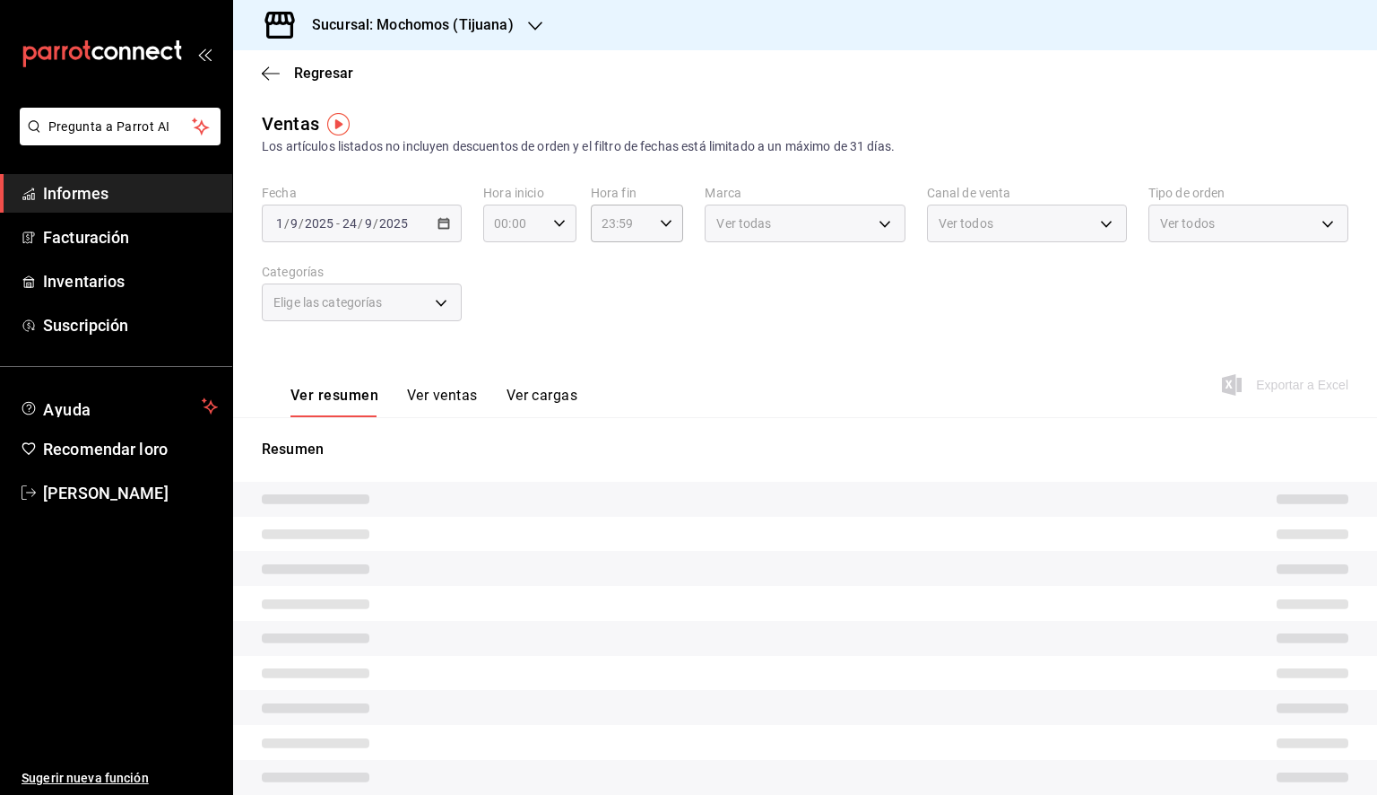
click at [553, 221] on icon "button" at bounding box center [559, 223] width 13 height 13
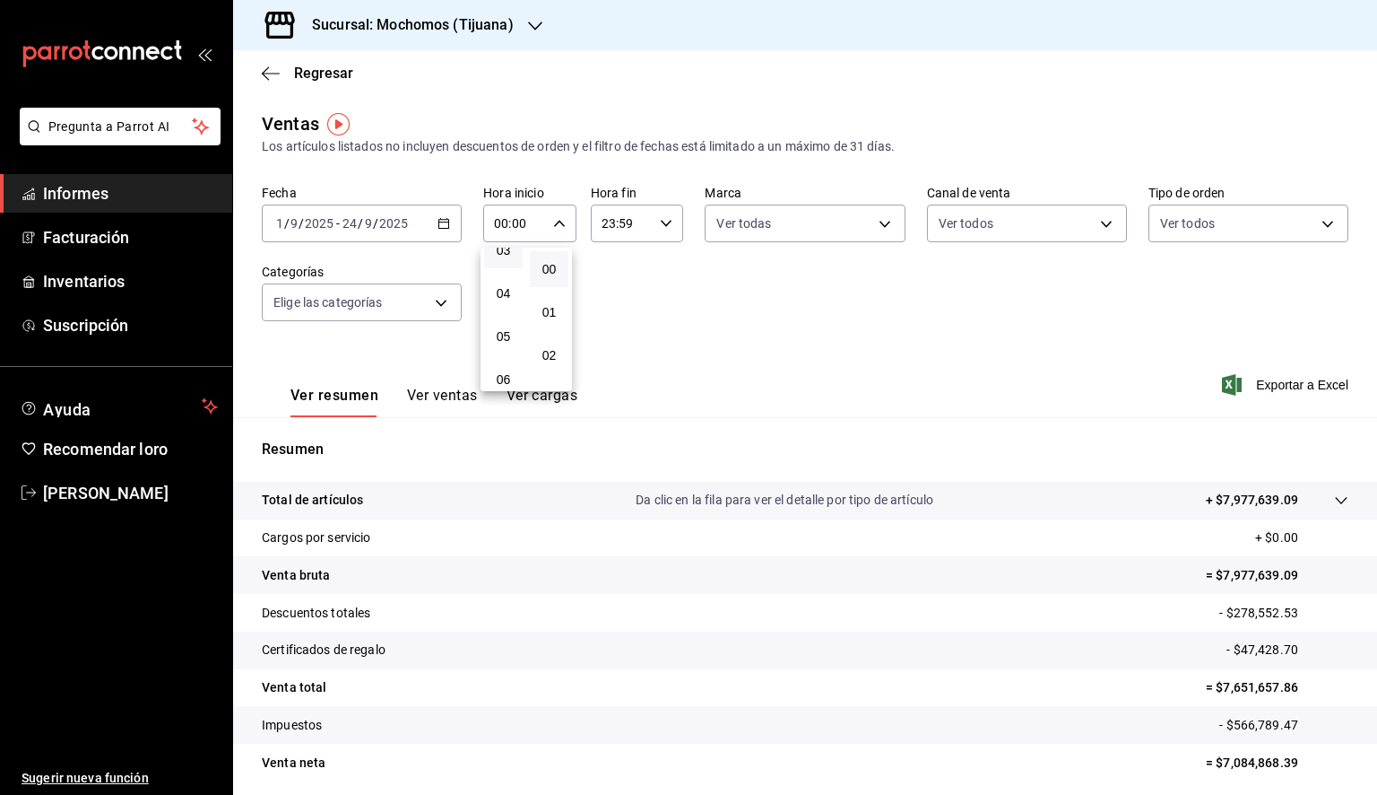
scroll to position [179, 0]
click at [513, 304] on button "05" at bounding box center [503, 305] width 39 height 36
type input "05:00"
click at [649, 231] on div at bounding box center [688, 397] width 1377 height 795
click at [649, 231] on div "23:59 Hora fin" at bounding box center [637, 223] width 93 height 38
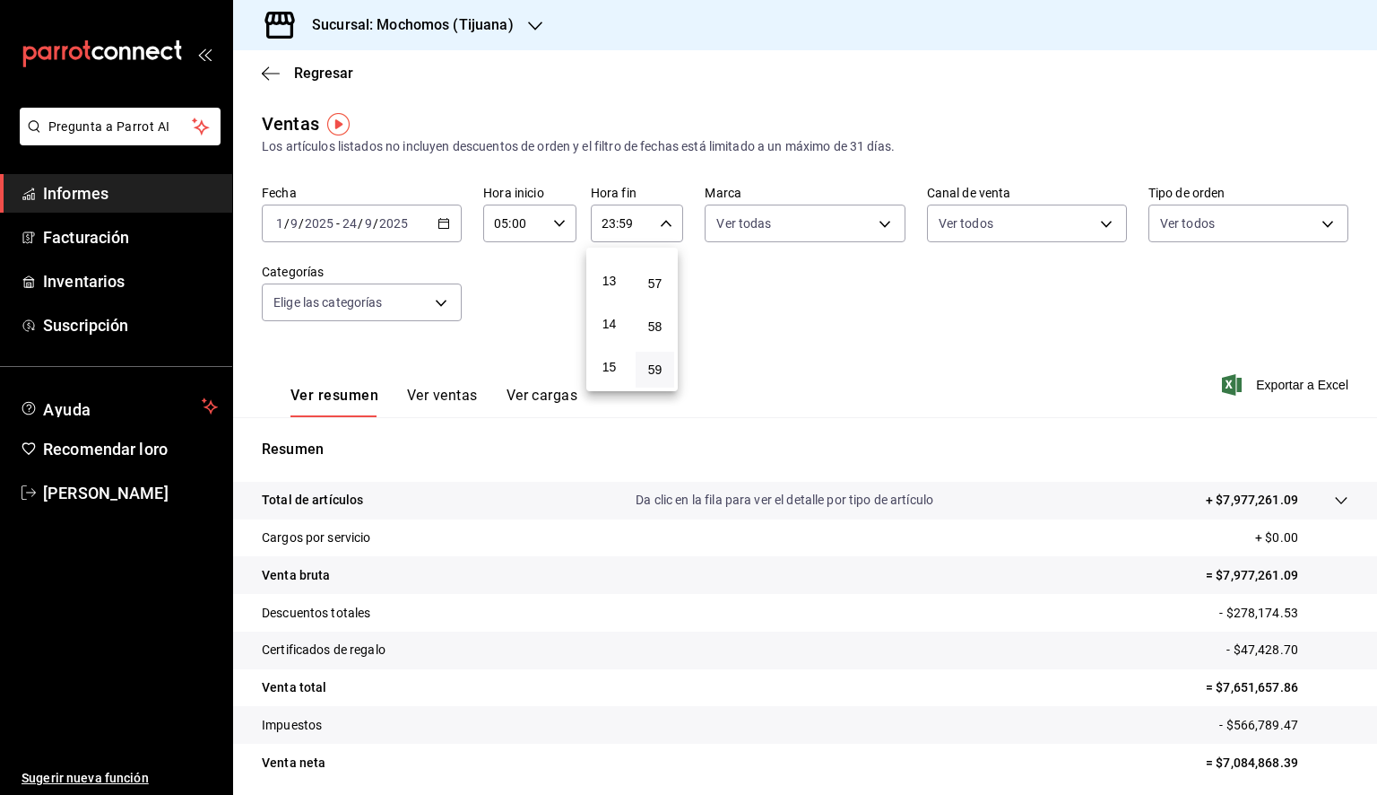
scroll to position [189, 0]
click at [613, 297] on font "05" at bounding box center [610, 295] width 14 height 14
click at [655, 273] on font "00" at bounding box center [655, 269] width 14 height 14
type input "05:00"
click at [828, 221] on div at bounding box center [688, 397] width 1377 height 795
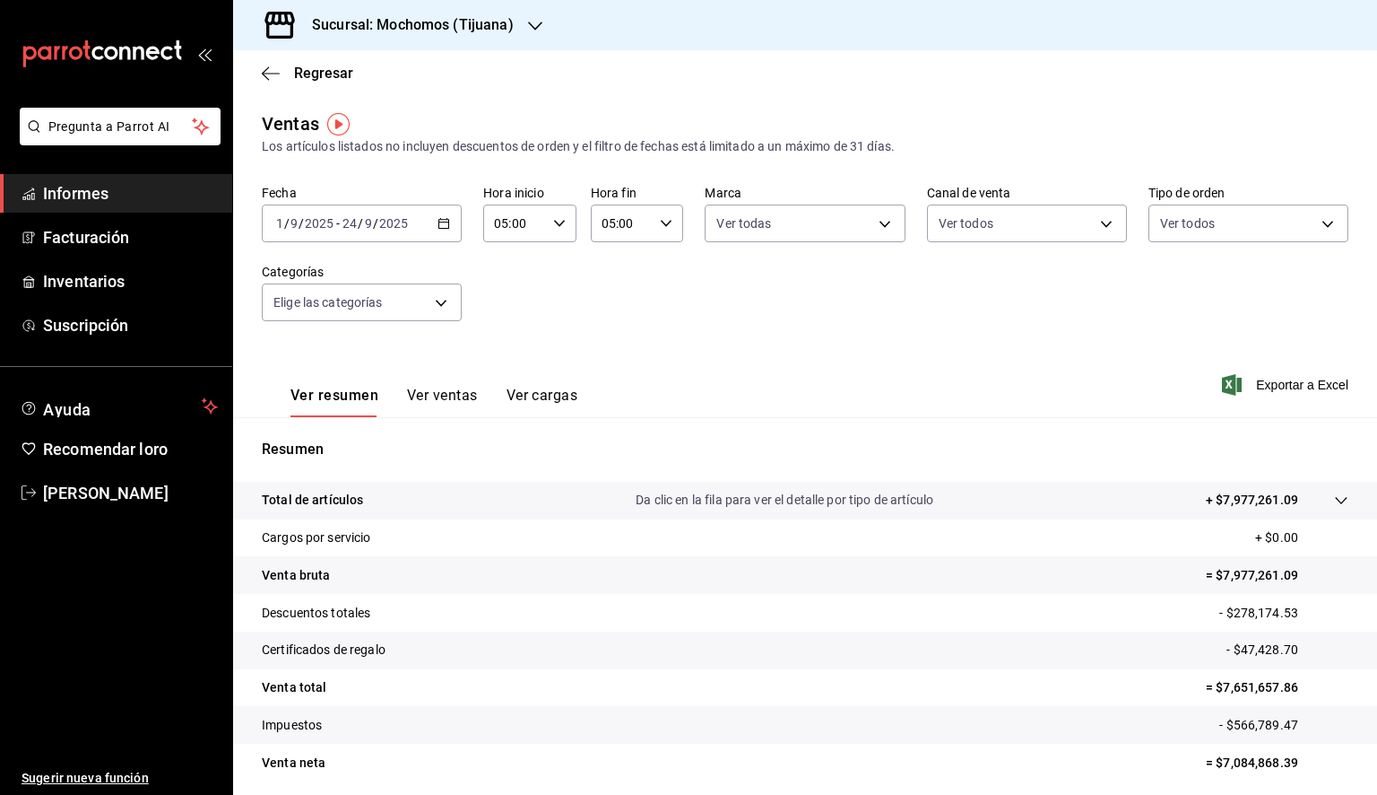
click at [827, 221] on body "Pregunta a Parrot AI Informes Facturación Inventarios Suscripción Ayuda Recomen…" at bounding box center [688, 397] width 1377 height 795
click at [803, 267] on li "Ver todas" at bounding box center [797, 291] width 195 height 53
type input "c300ab0f-4e96-434a-ab79-9fec8b673c9f"
checkbox input "true"
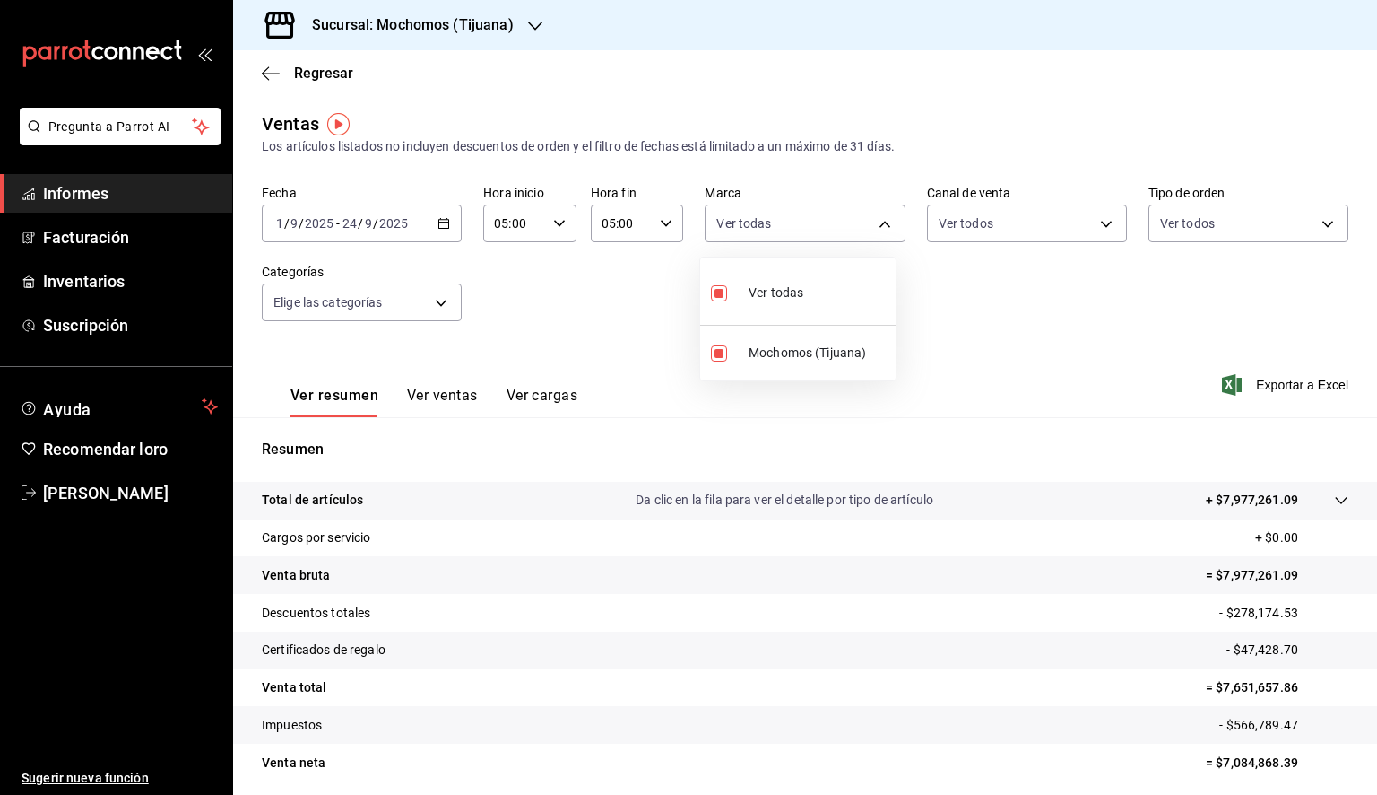
click at [1052, 285] on div at bounding box center [688, 397] width 1377 height 795
click at [1256, 384] on font "Exportar a Excel" at bounding box center [1302, 385] width 92 height 14
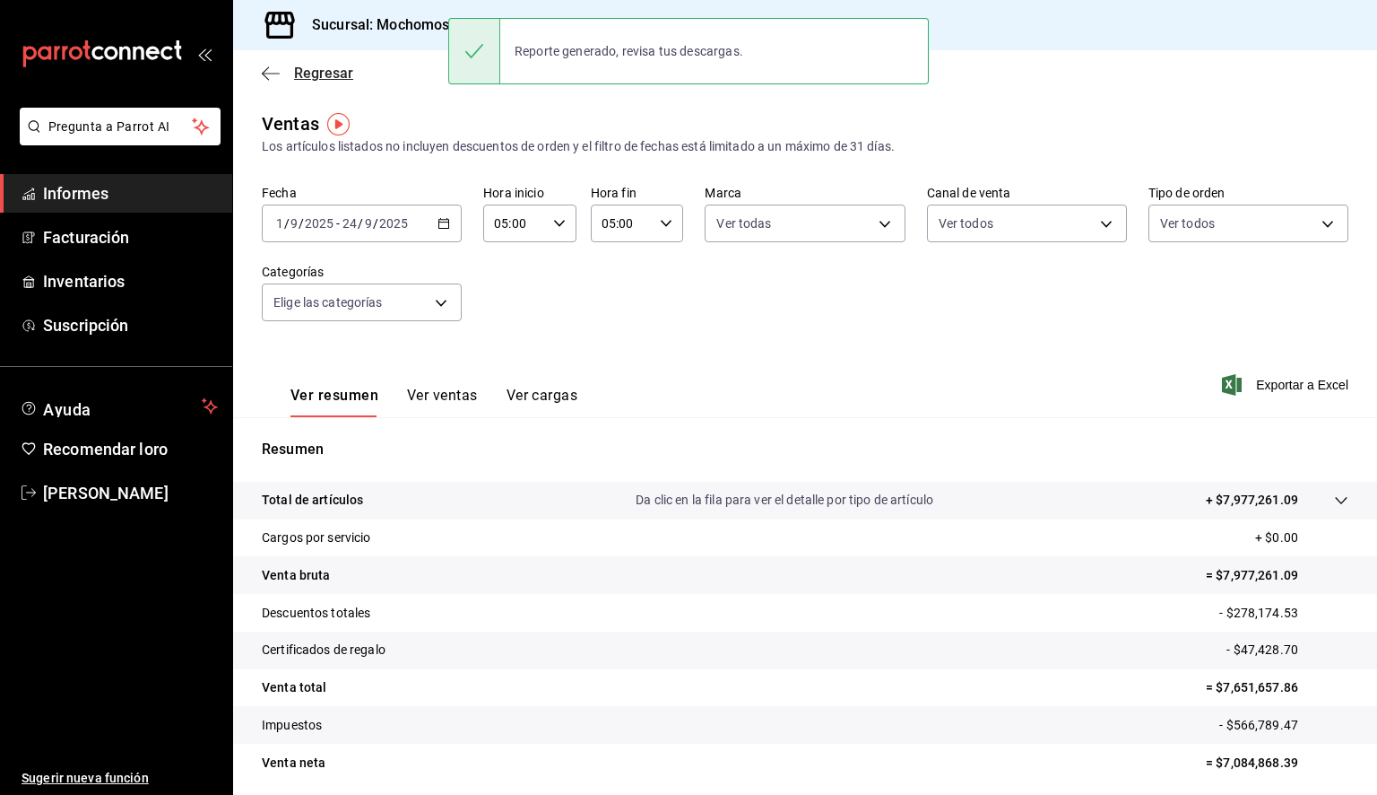
click at [269, 76] on icon "button" at bounding box center [271, 73] width 18 height 16
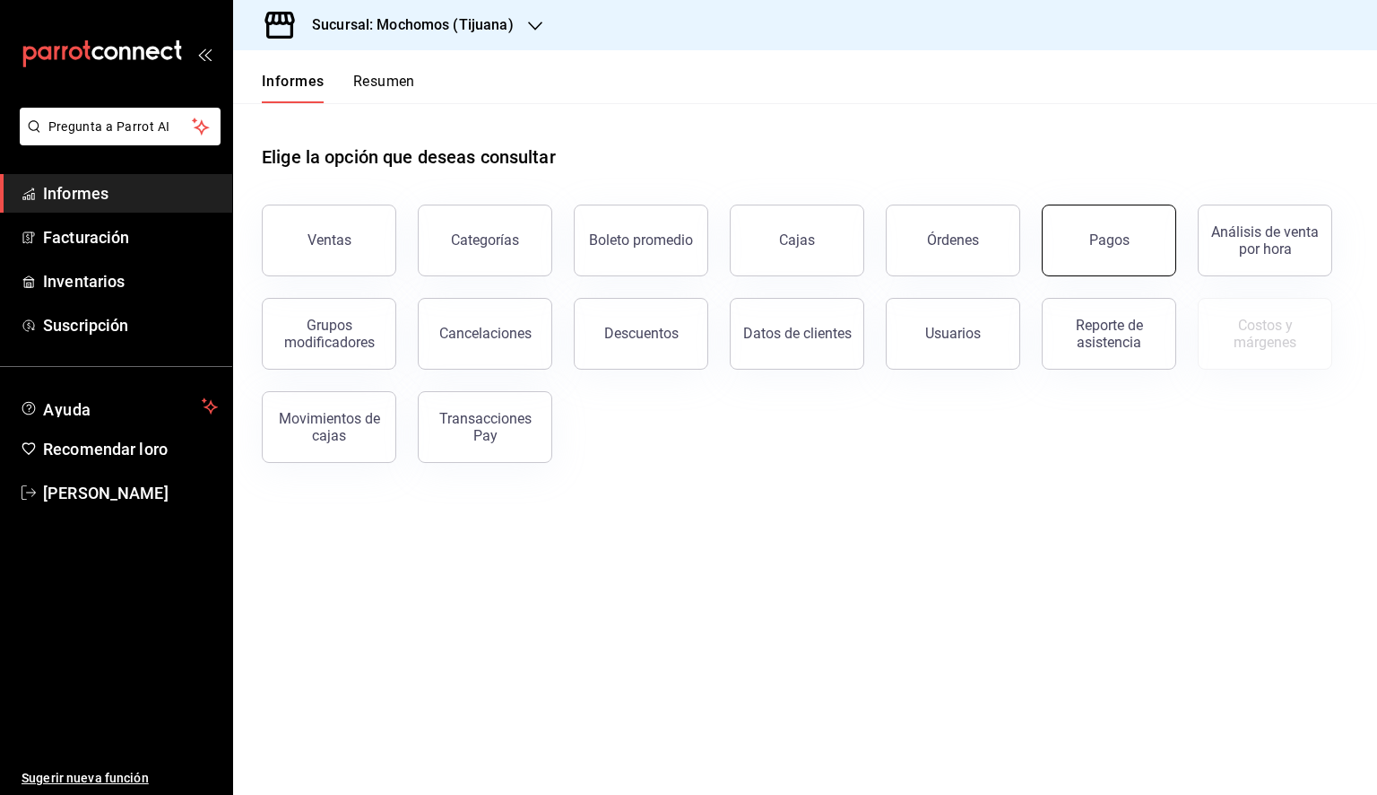
click at [1134, 246] on button "Pagos" at bounding box center [1109, 240] width 135 height 72
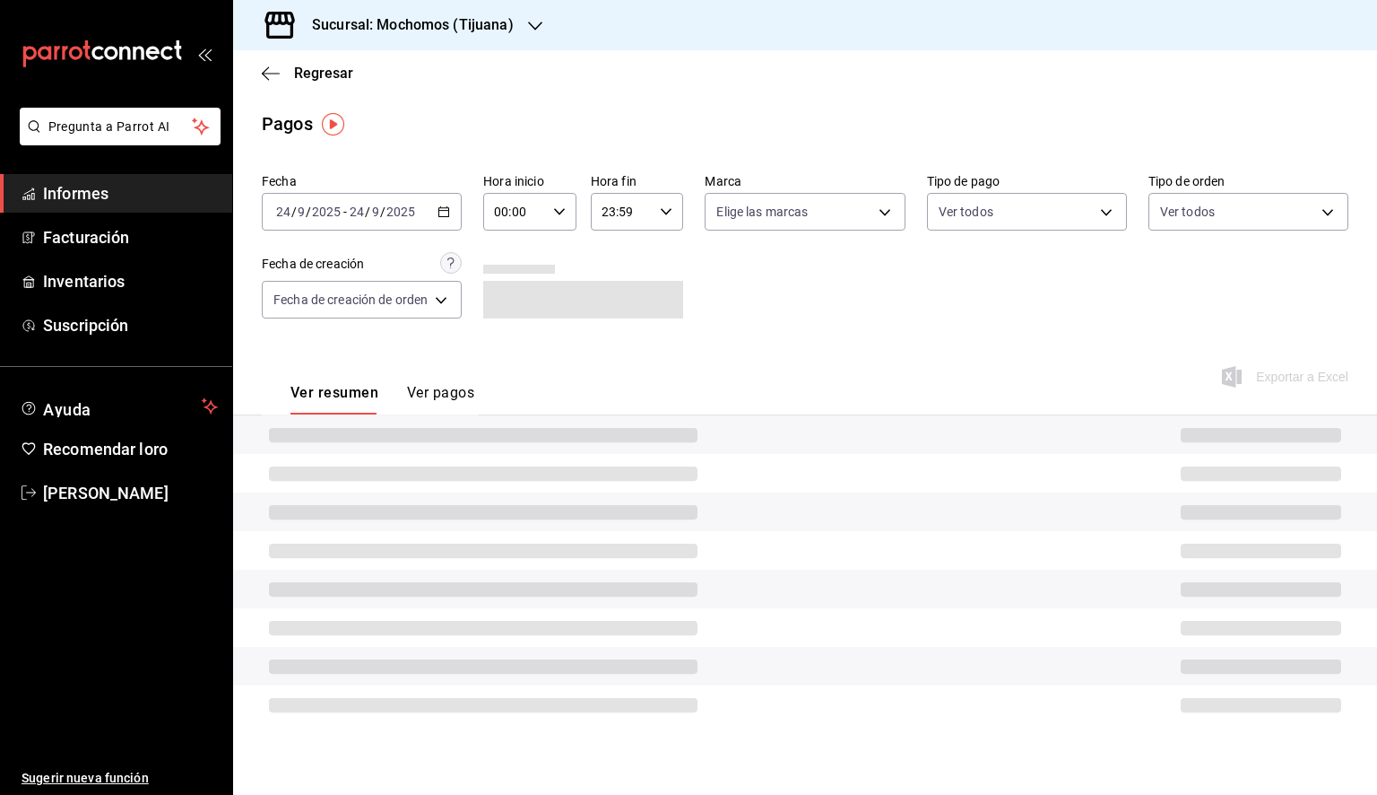
click at [447, 216] on \(Stroke\) "button" at bounding box center [444, 212] width 11 height 10
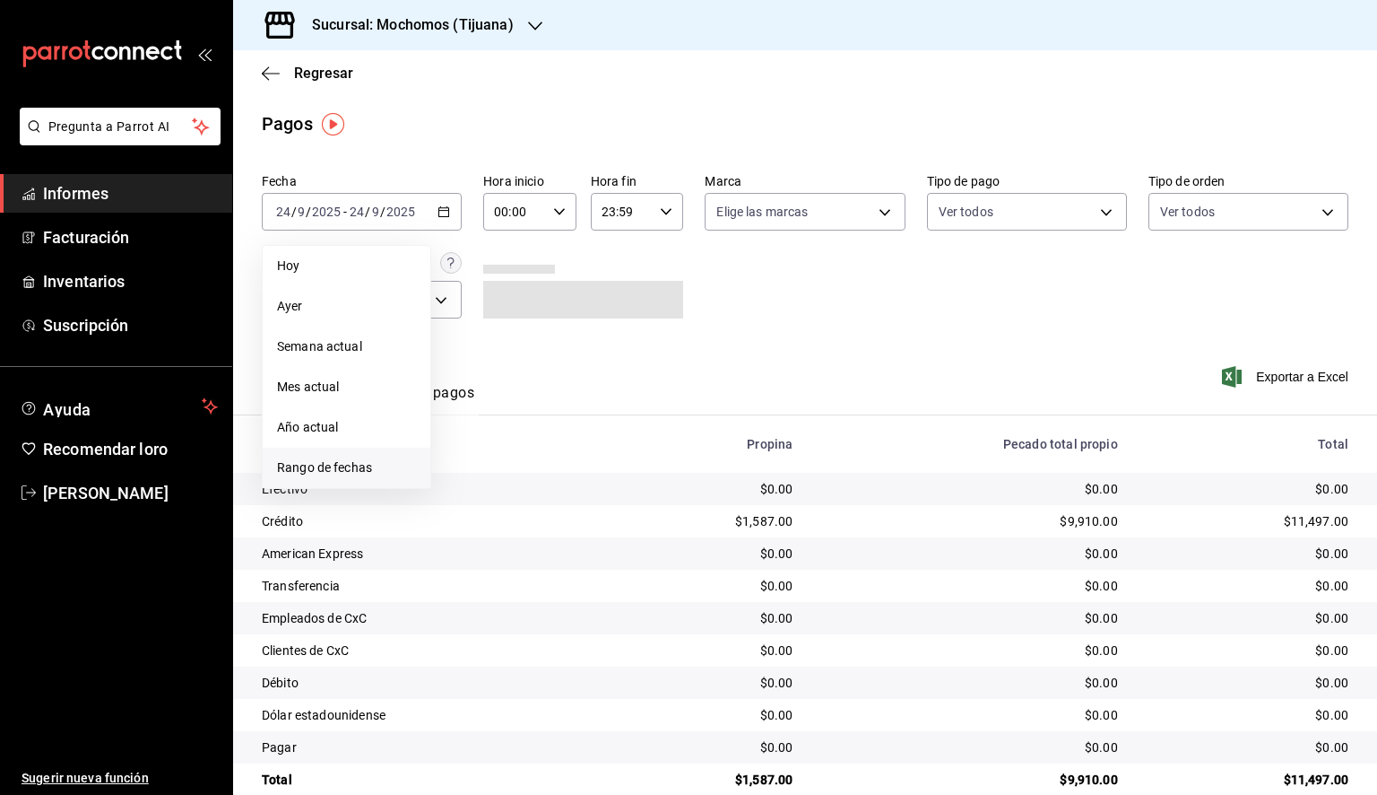
click at [334, 472] on font "Rango de fechas" at bounding box center [324, 467] width 95 height 14
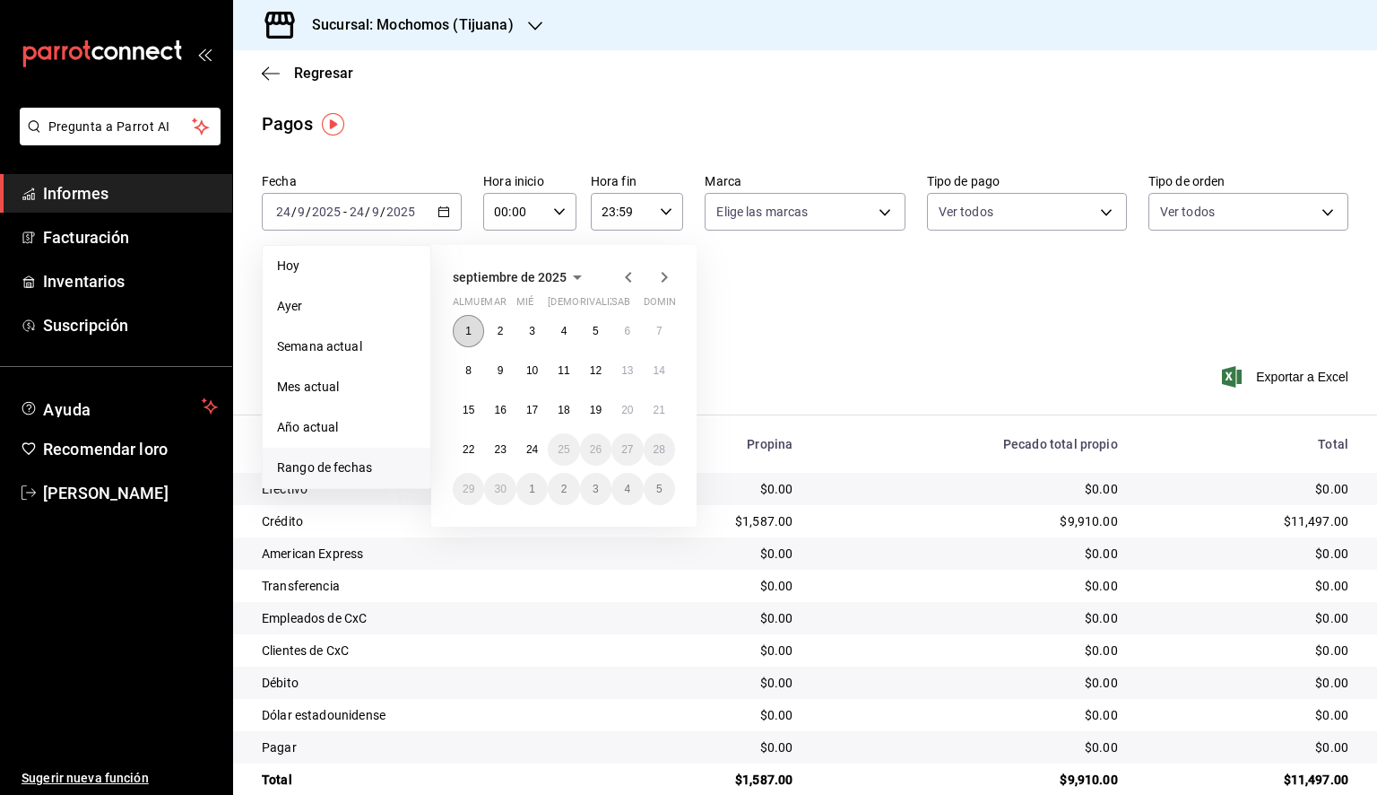
click at [463, 333] on button "1" at bounding box center [468, 331] width 31 height 32
click at [540, 452] on button "24" at bounding box center [532, 449] width 31 height 32
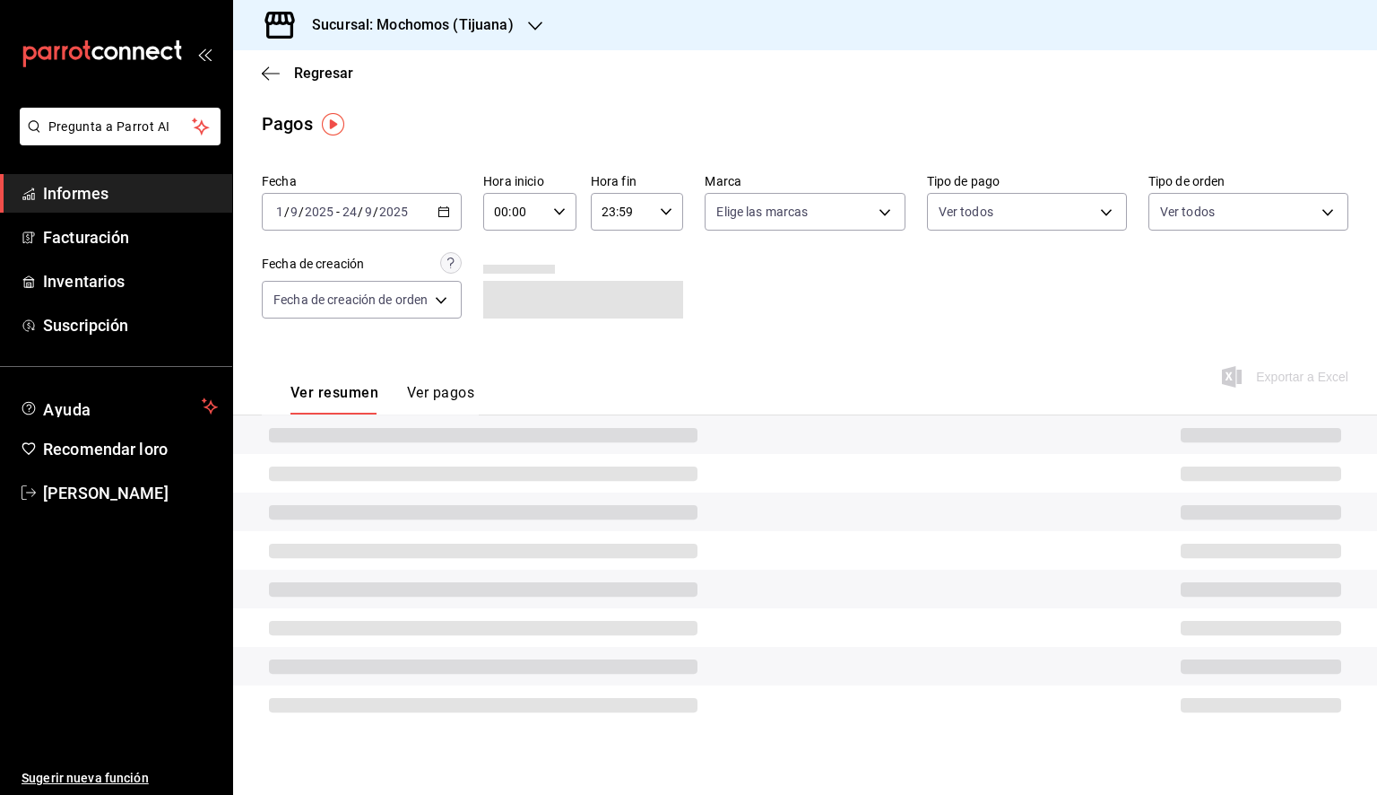
click at [566, 206] on icon "button" at bounding box center [559, 211] width 13 height 13
click at [513, 300] on font "05" at bounding box center [507, 293] width 14 height 14
type input "05:00"
click at [662, 213] on div at bounding box center [688, 397] width 1377 height 795
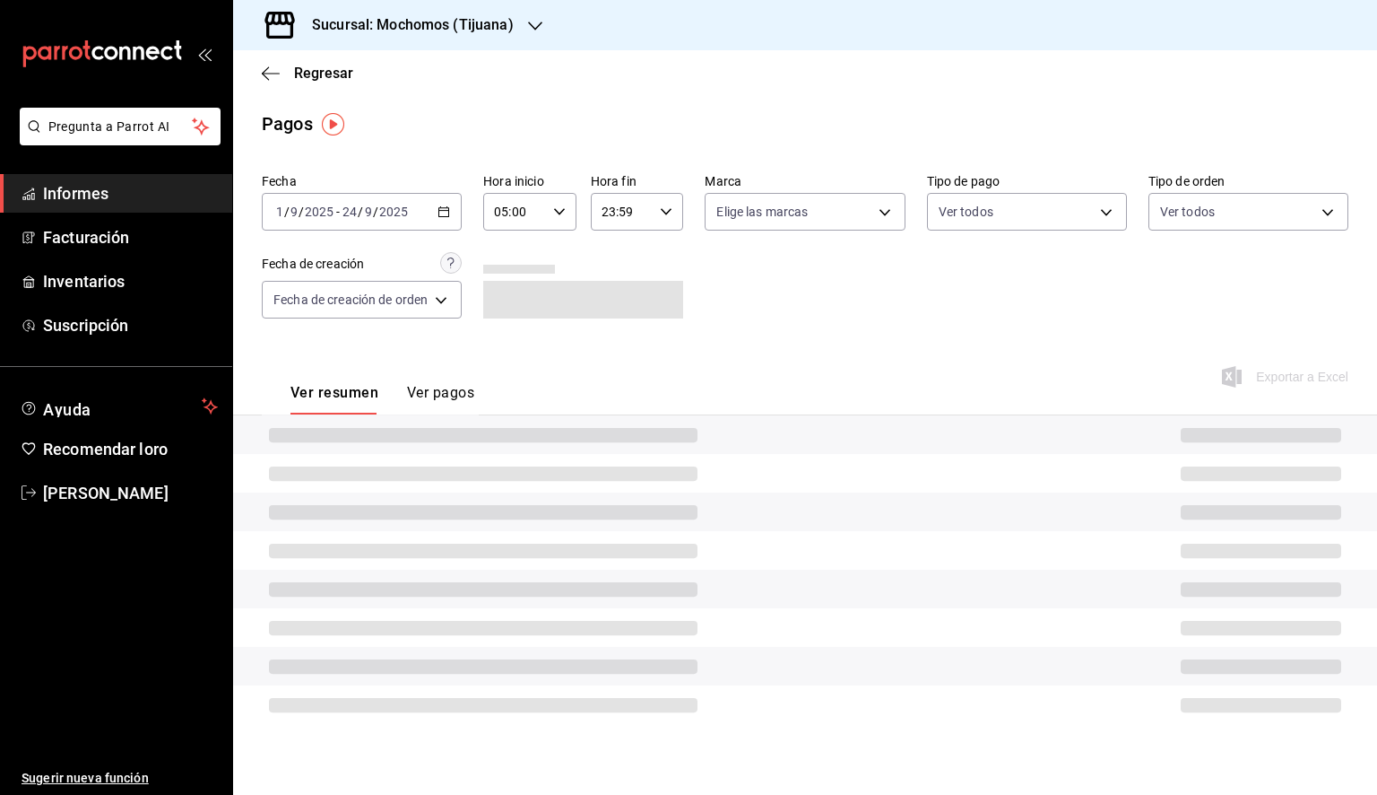
click at [662, 213] on icon "button" at bounding box center [666, 211] width 13 height 13
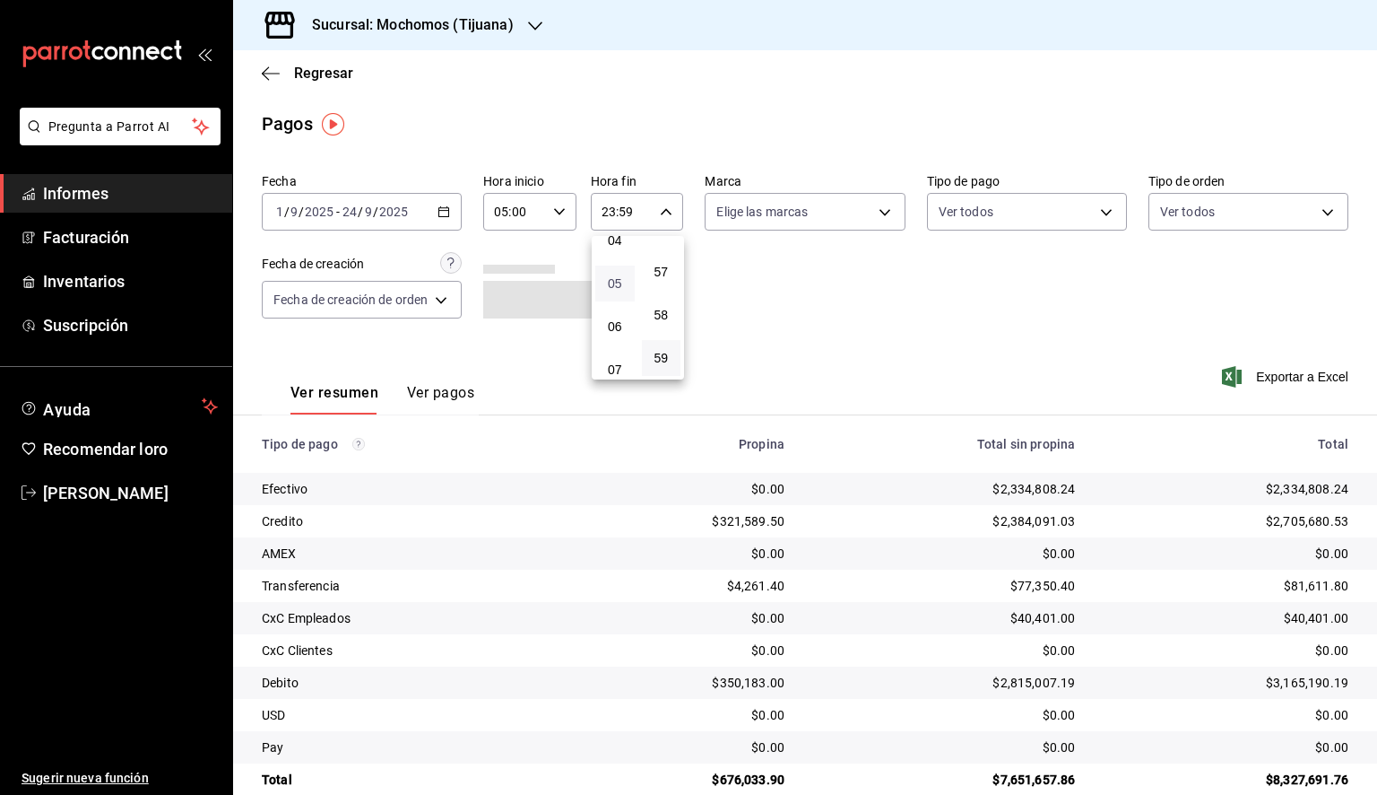
click at [618, 291] on font "05" at bounding box center [615, 283] width 14 height 14
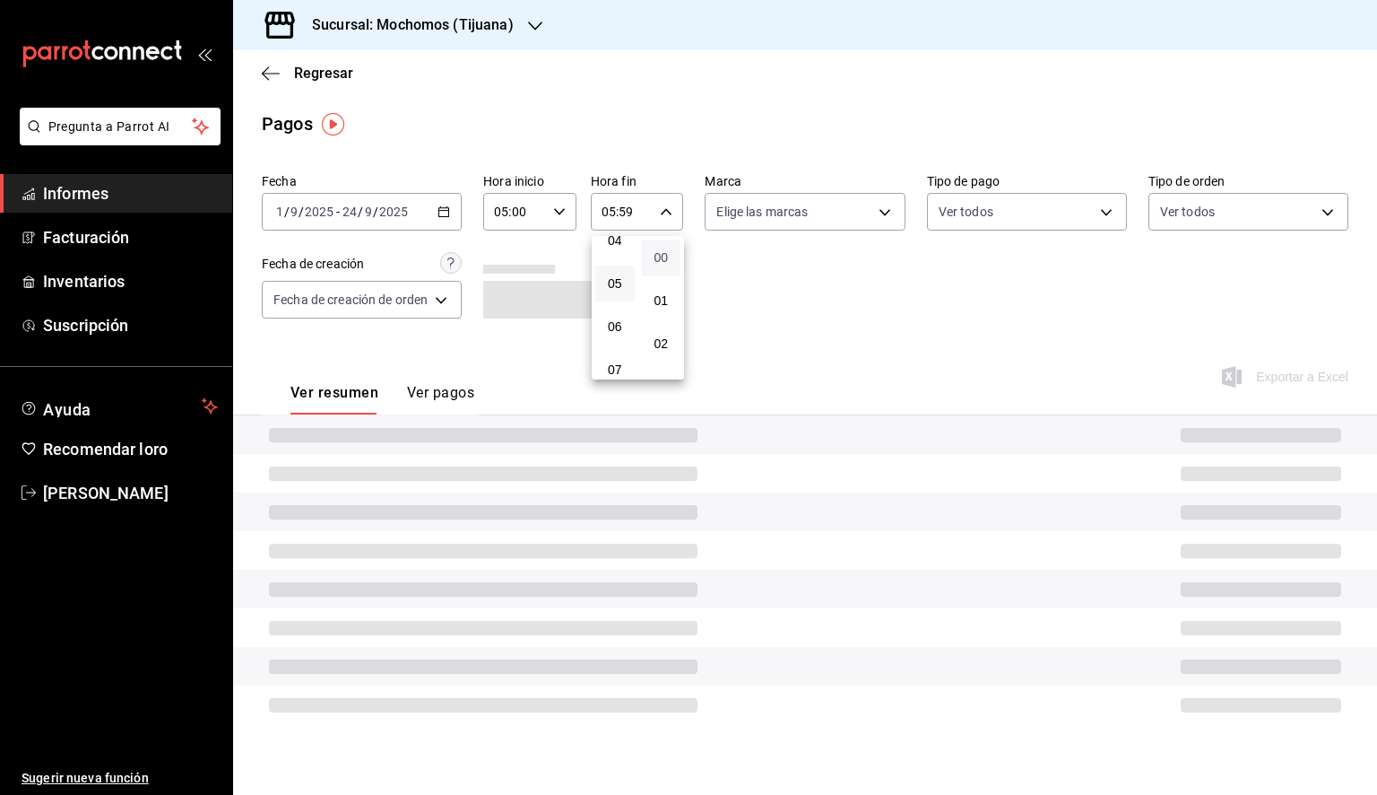
click at [658, 250] on font "00" at bounding box center [661, 257] width 14 height 14
type input "05:00"
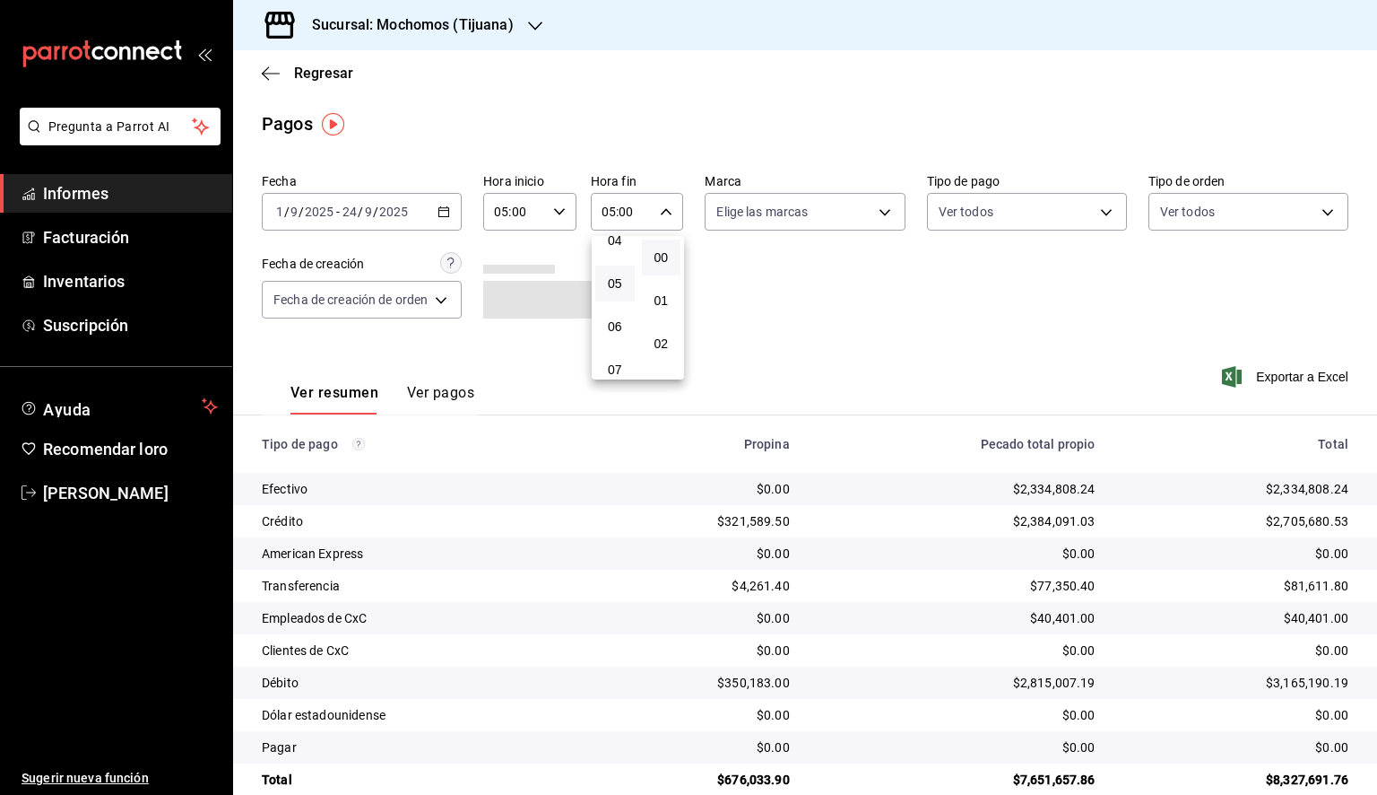
click at [812, 222] on div at bounding box center [688, 397] width 1377 height 795
click at [821, 217] on body "Pregunta a Parrot AI Informes Facturación Inventarios Suscripción Ayuda Recomen…" at bounding box center [688, 397] width 1377 height 795
click at [786, 272] on span "Ver todas" at bounding box center [779, 281] width 55 height 19
type input "c300ab0f-4e96-434a-ab79-9fec8b673c9f"
checkbox input "true"
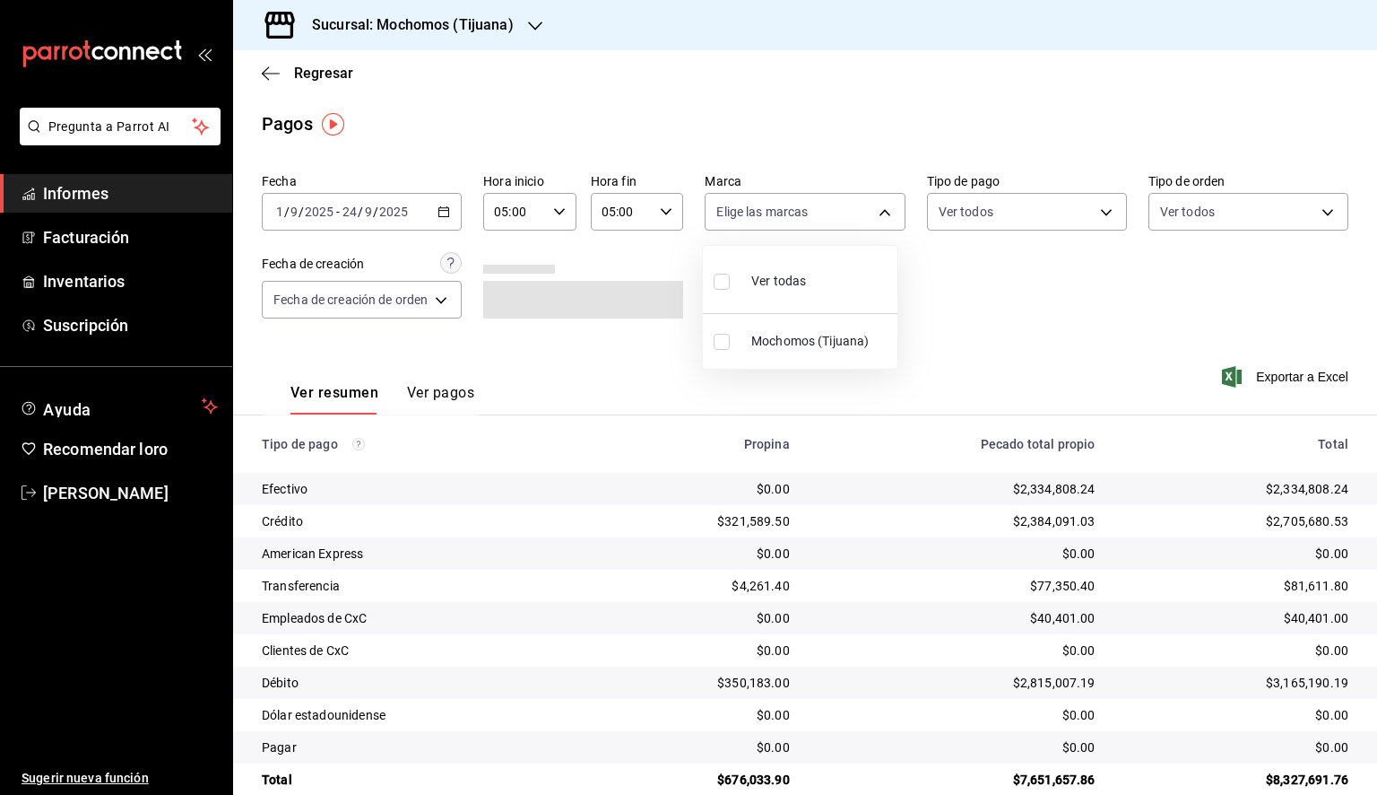
checkbox input "true"
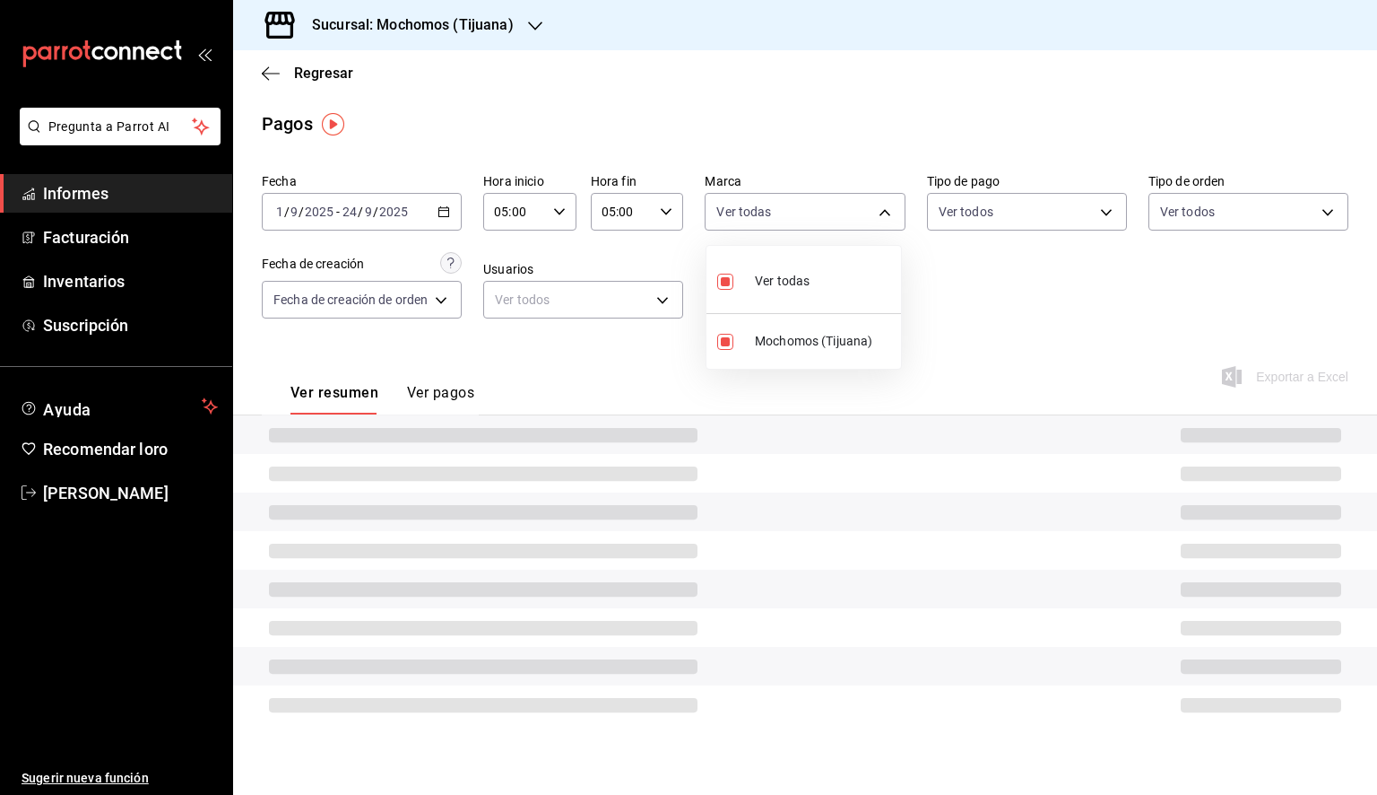
click at [534, 29] on div at bounding box center [688, 397] width 1377 height 795
click at [528, 19] on icon "button" at bounding box center [535, 26] width 14 height 14
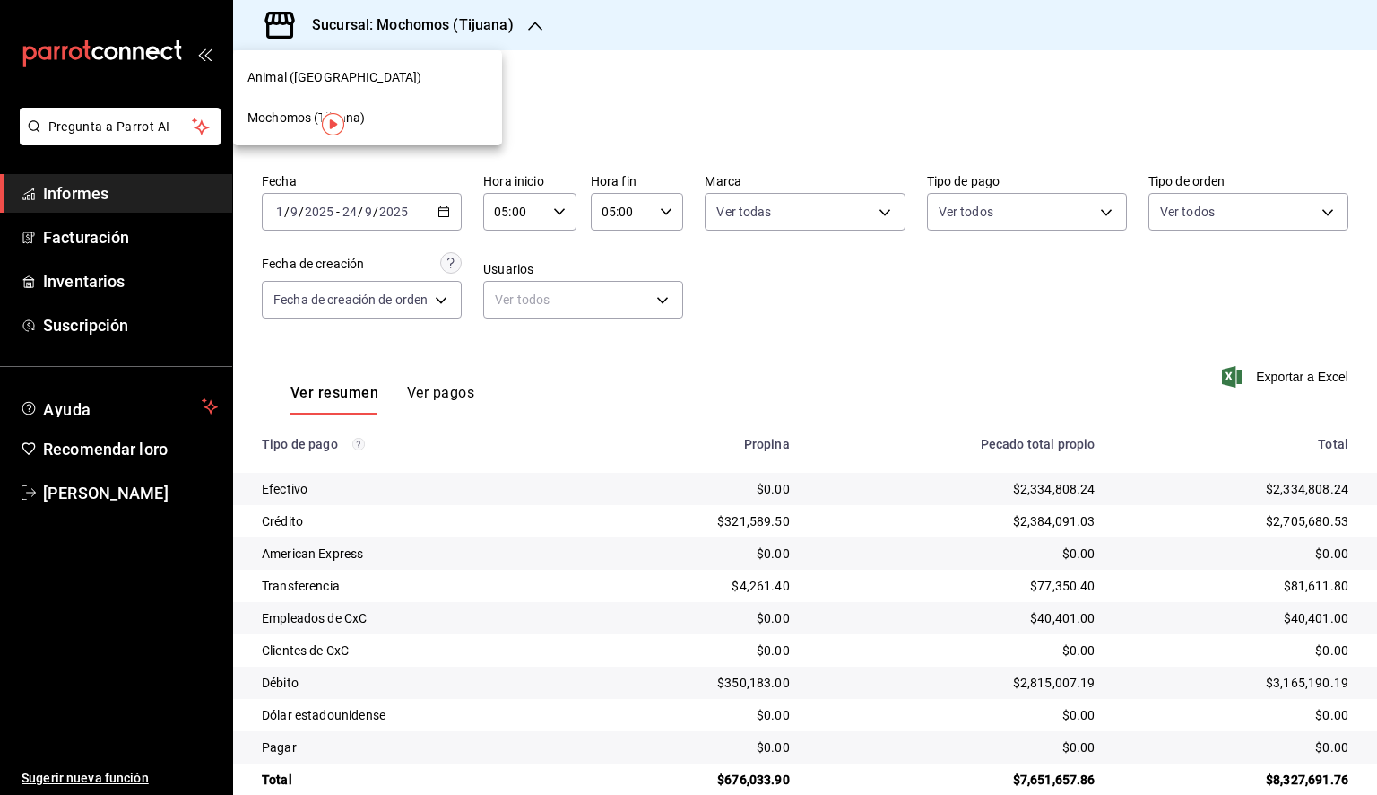
click at [1040, 342] on div at bounding box center [688, 397] width 1377 height 795
click at [1288, 377] on font "Exportar a Excel" at bounding box center [1302, 376] width 92 height 14
